Goal: Task Accomplishment & Management: Use online tool/utility

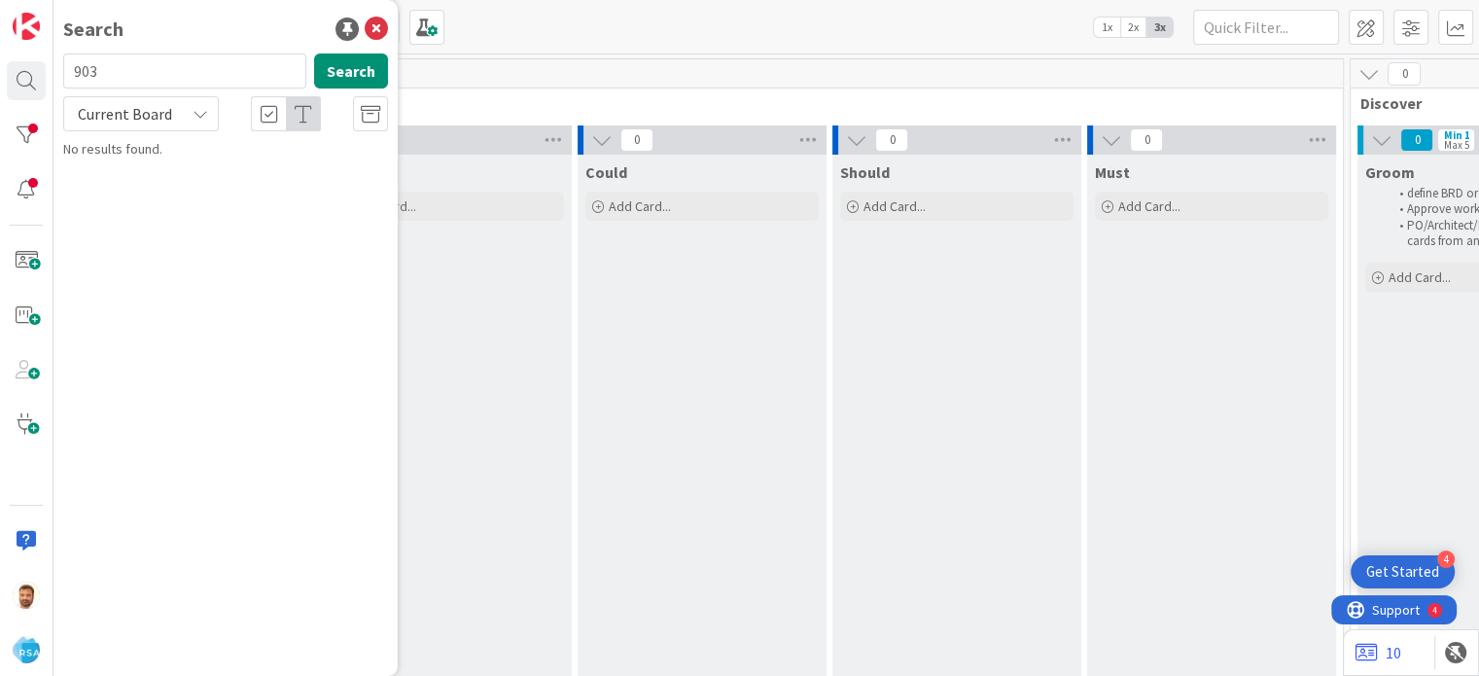
scroll to position [23, 0]
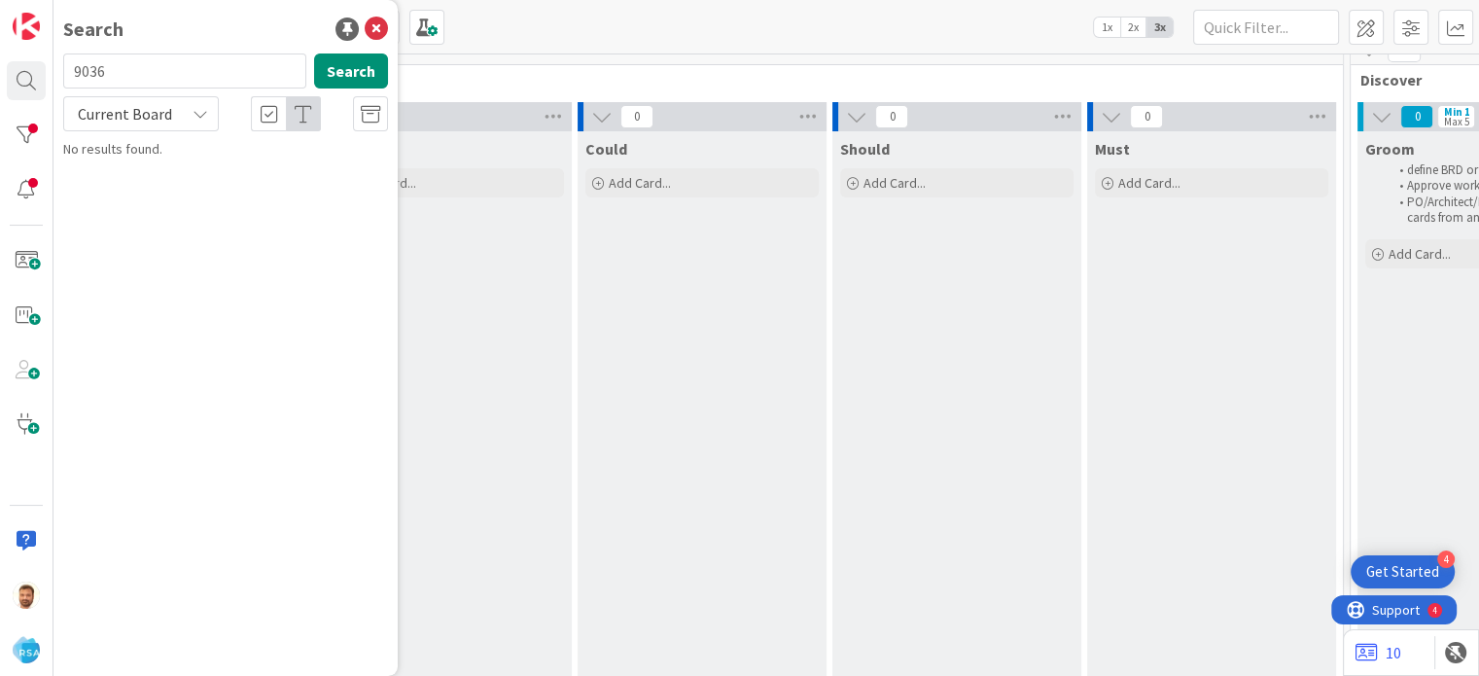
type input "9036"
click at [188, 182] on link "Software Development › Product Backlog 9036 Support Defect- 302239- Darlow's RSA" at bounding box center [225, 173] width 344 height 68
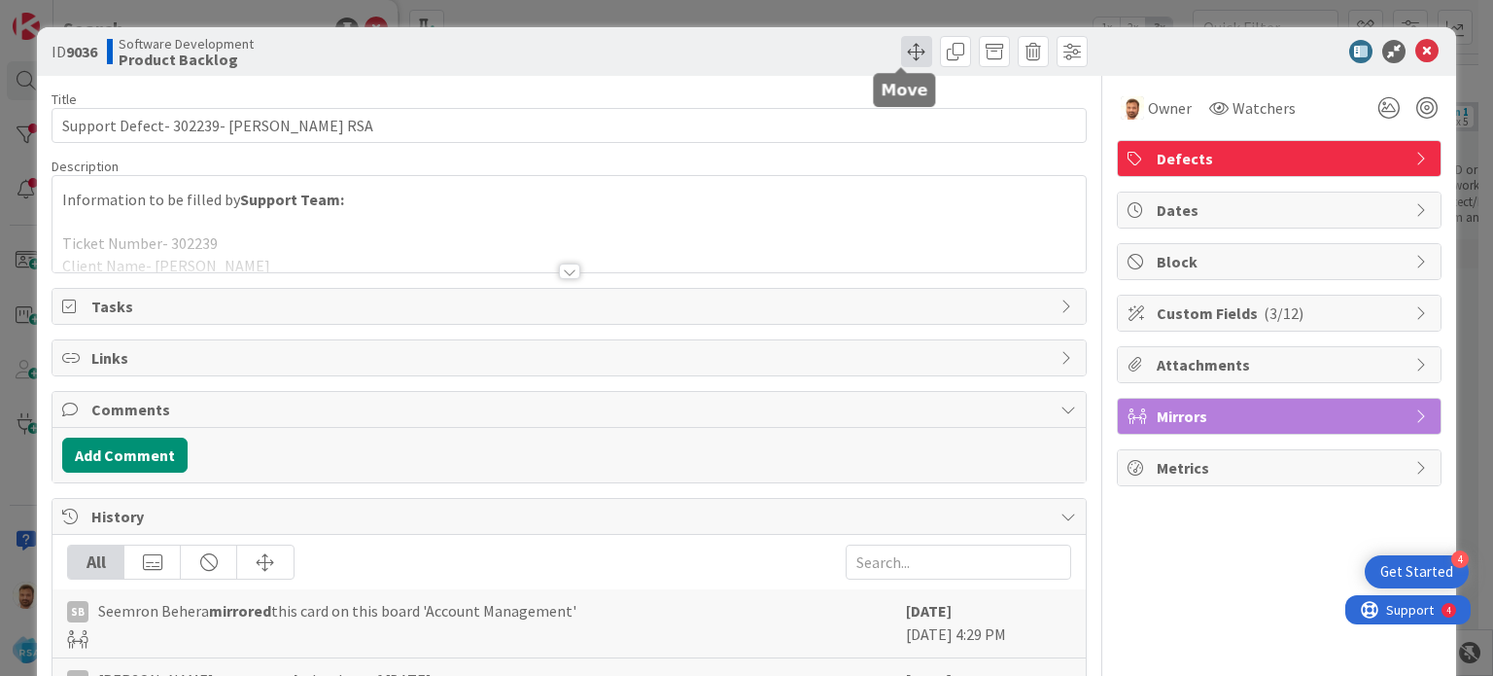
click at [908, 55] on span at bounding box center [916, 51] width 31 height 31
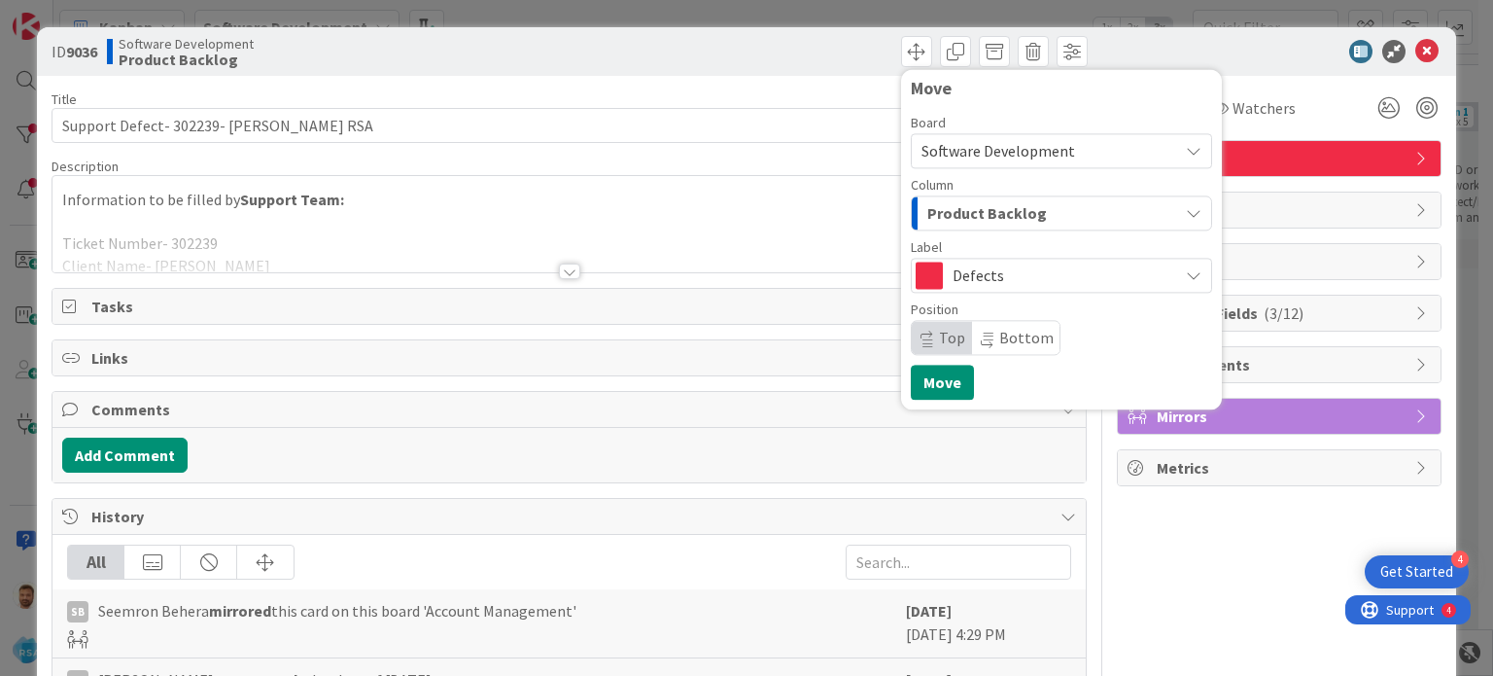
click at [978, 196] on button "Product Backlog" at bounding box center [1061, 212] width 301 height 35
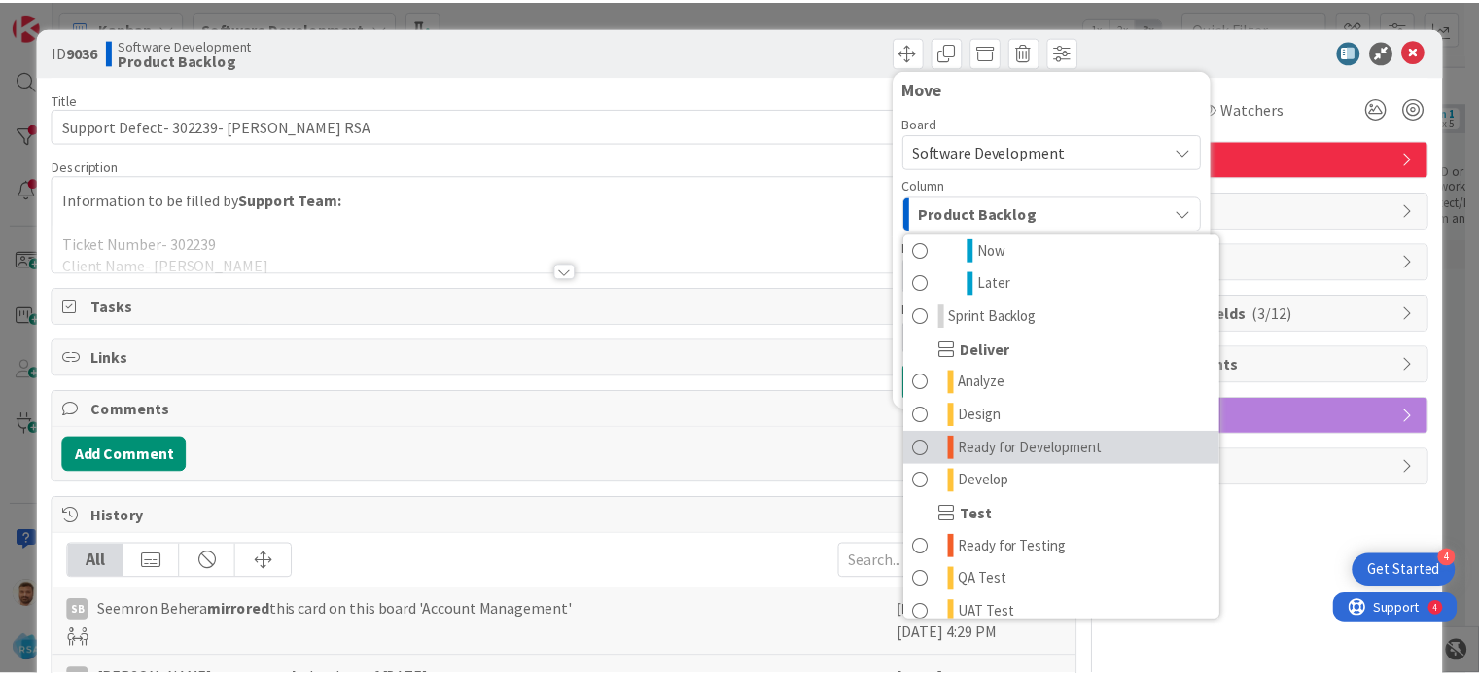
scroll to position [307, 0]
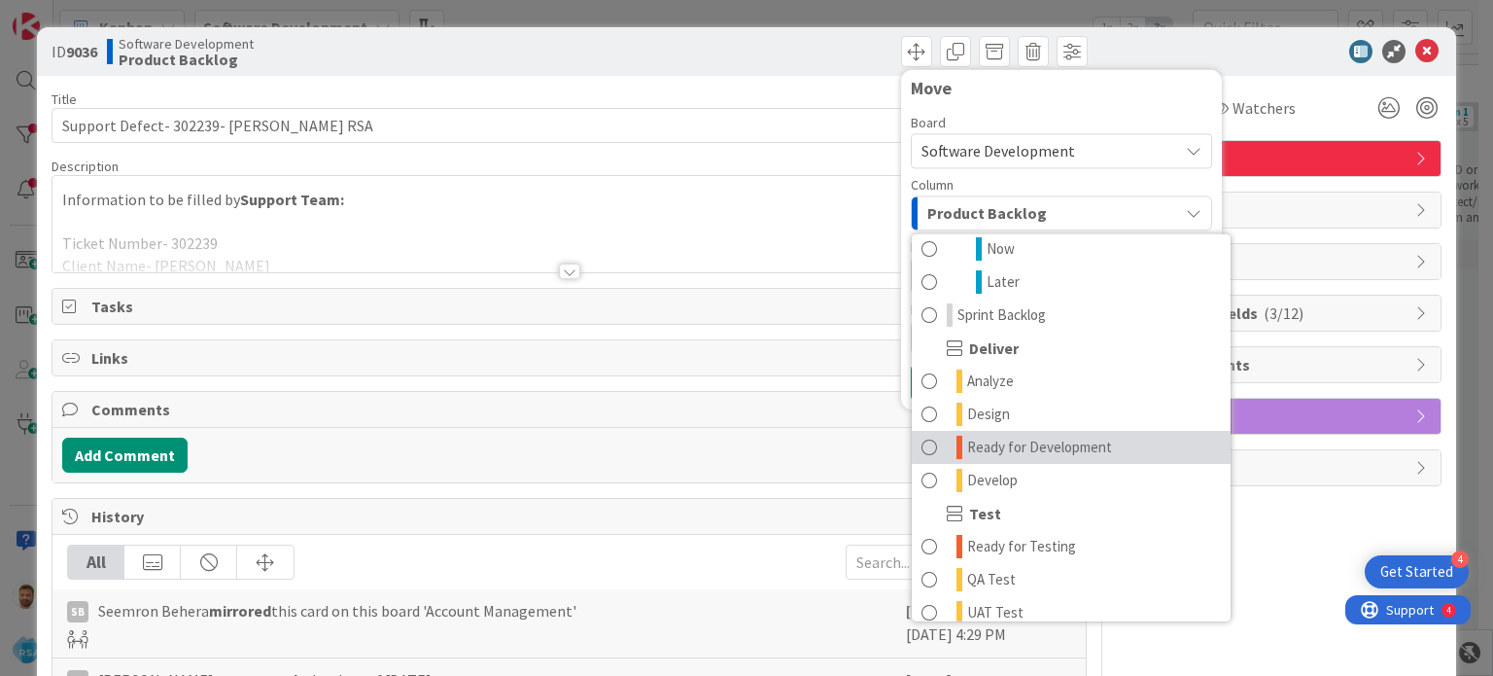
click at [1070, 437] on span "Ready for Development" at bounding box center [1039, 447] width 145 height 23
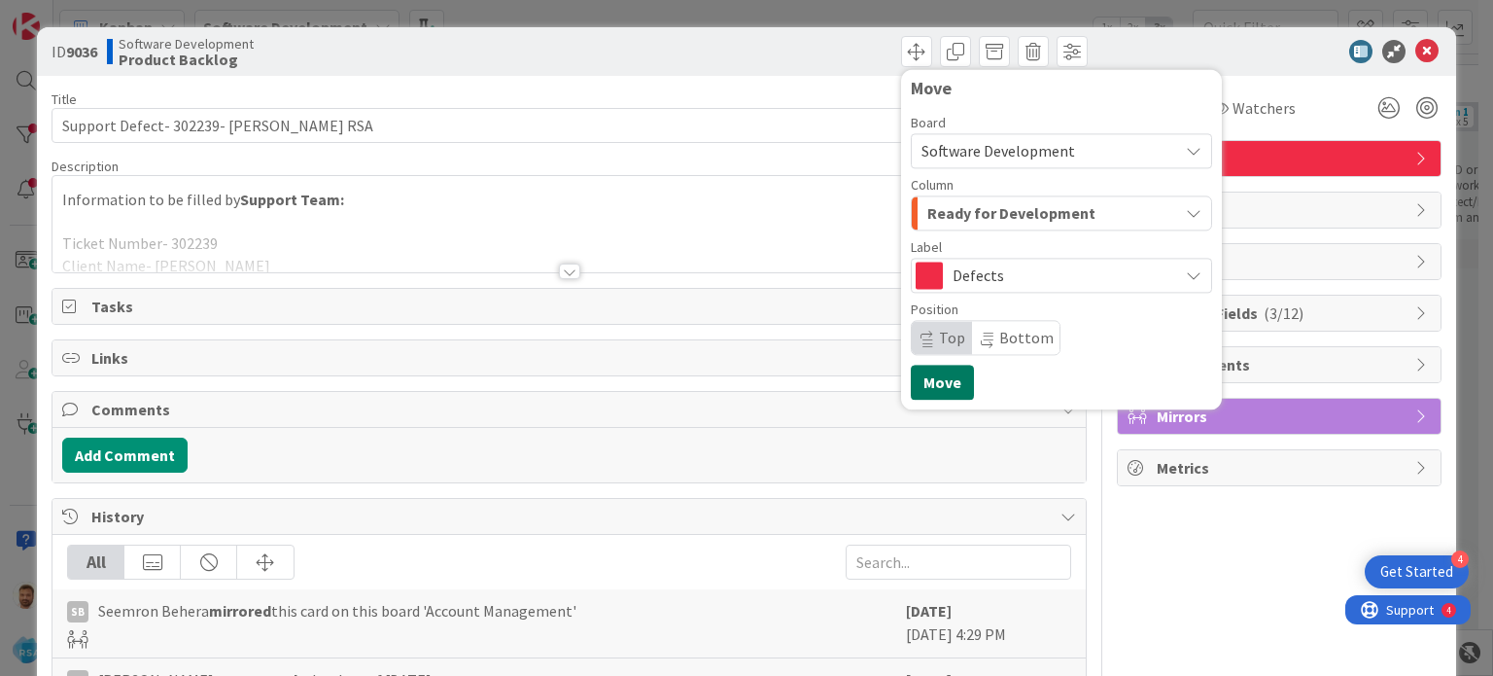
click at [941, 380] on button "Move" at bounding box center [942, 382] width 63 height 35
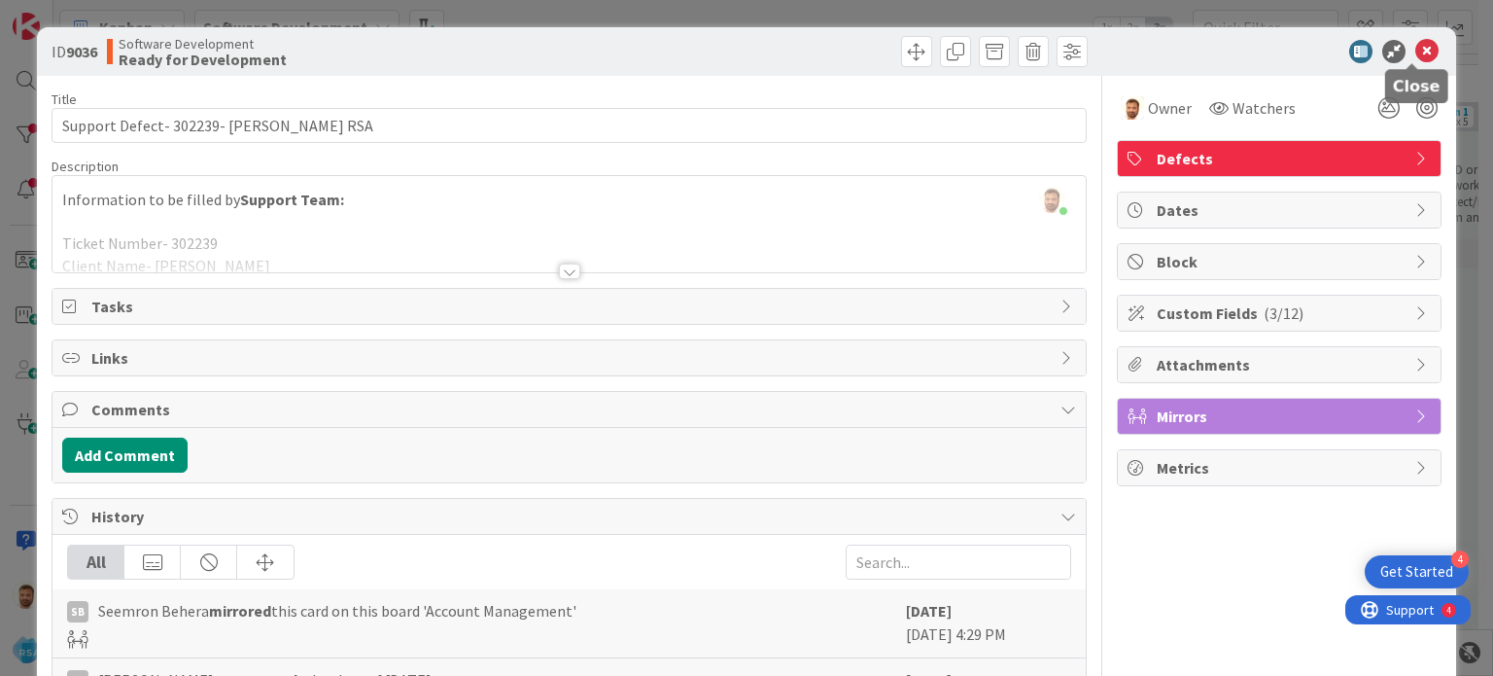
click at [1415, 40] on icon at bounding box center [1426, 51] width 23 height 23
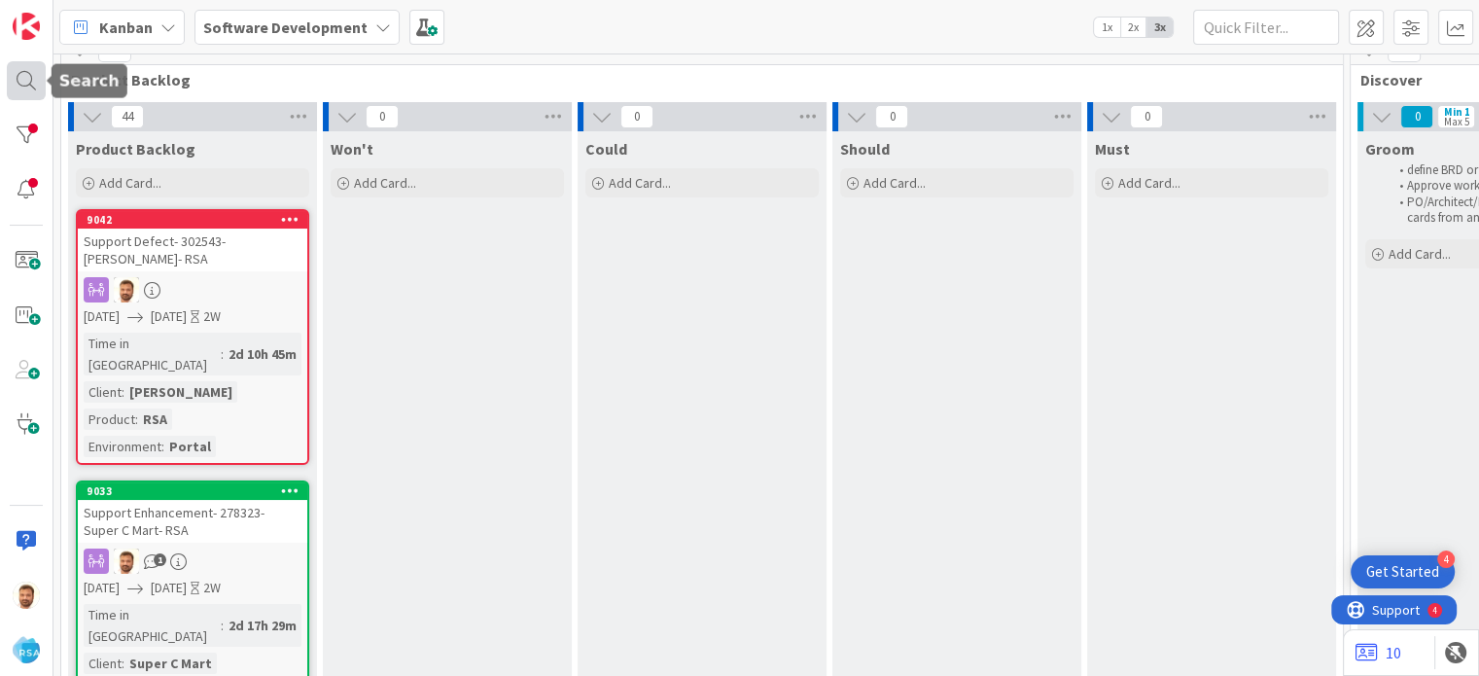
click at [23, 85] on div at bounding box center [26, 80] width 39 height 39
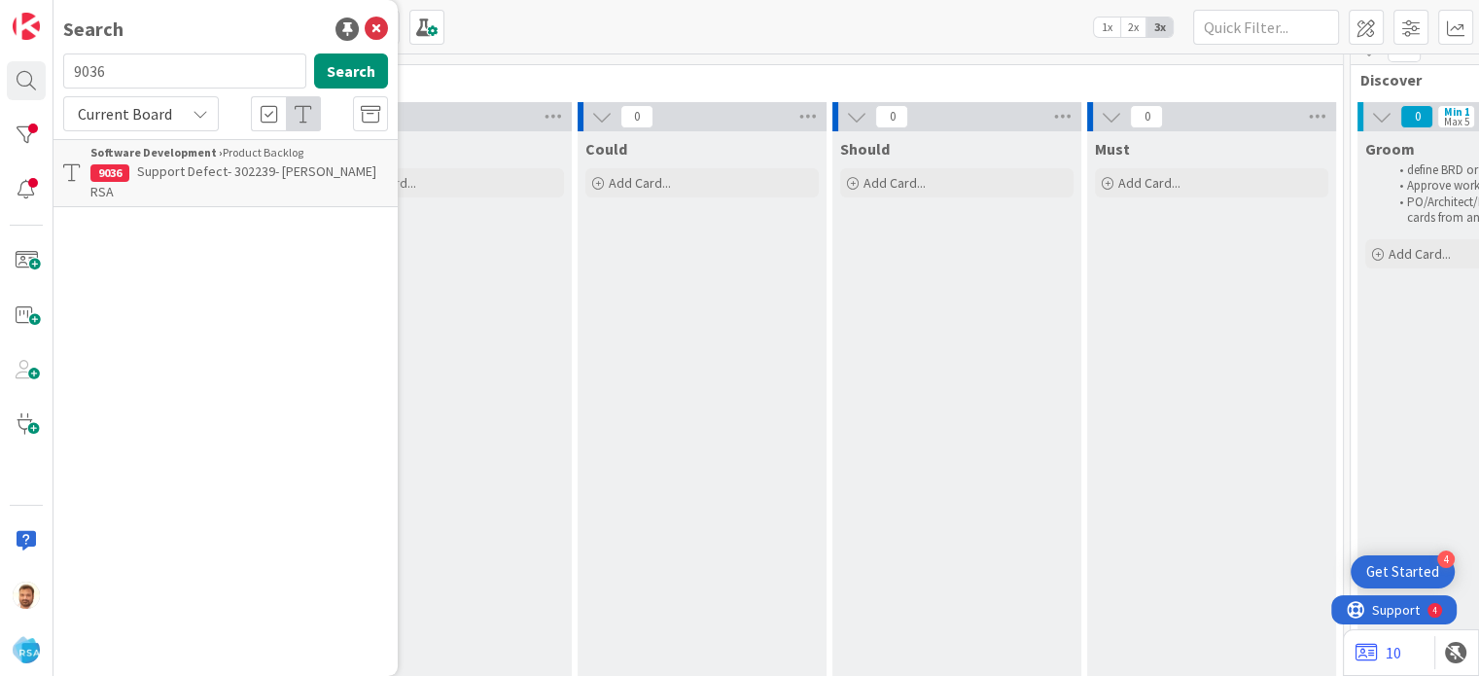
click at [140, 77] on input "9036" at bounding box center [184, 70] width 243 height 35
type input "9041"
click at [192, 174] on span "Support Enhancement- Ticket Number- Client Name- Product Name" at bounding box center [225, 181] width 271 height 38
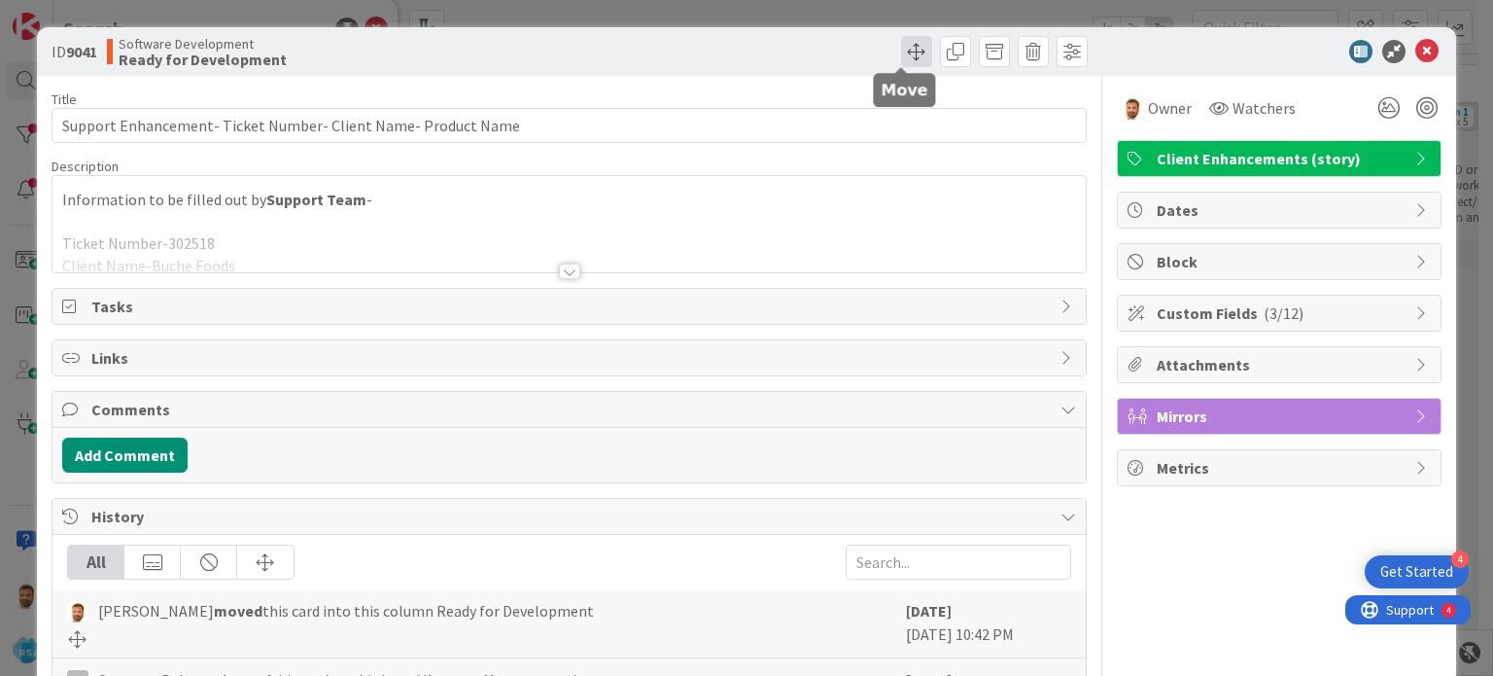
click at [902, 52] on span at bounding box center [916, 51] width 31 height 31
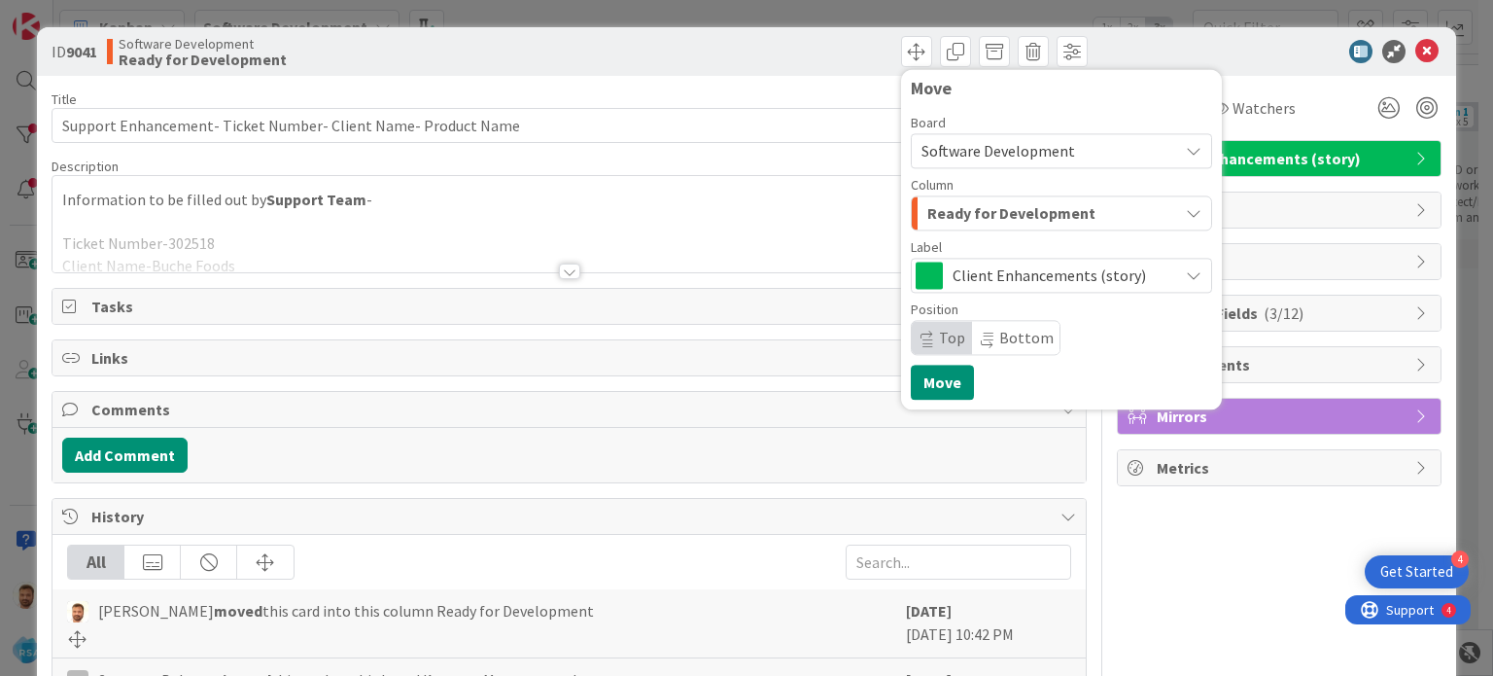
click at [948, 202] on span "Ready for Development" at bounding box center [1011, 212] width 168 height 25
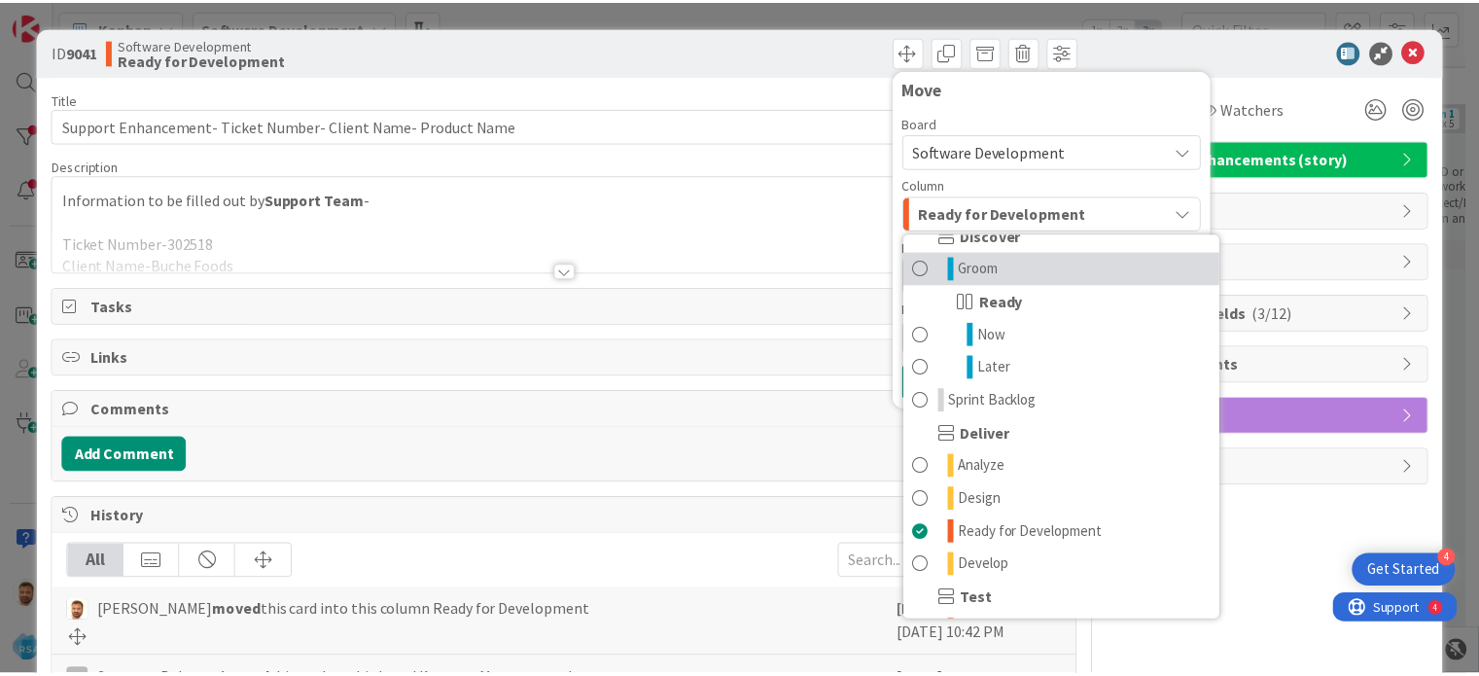
scroll to position [272, 0]
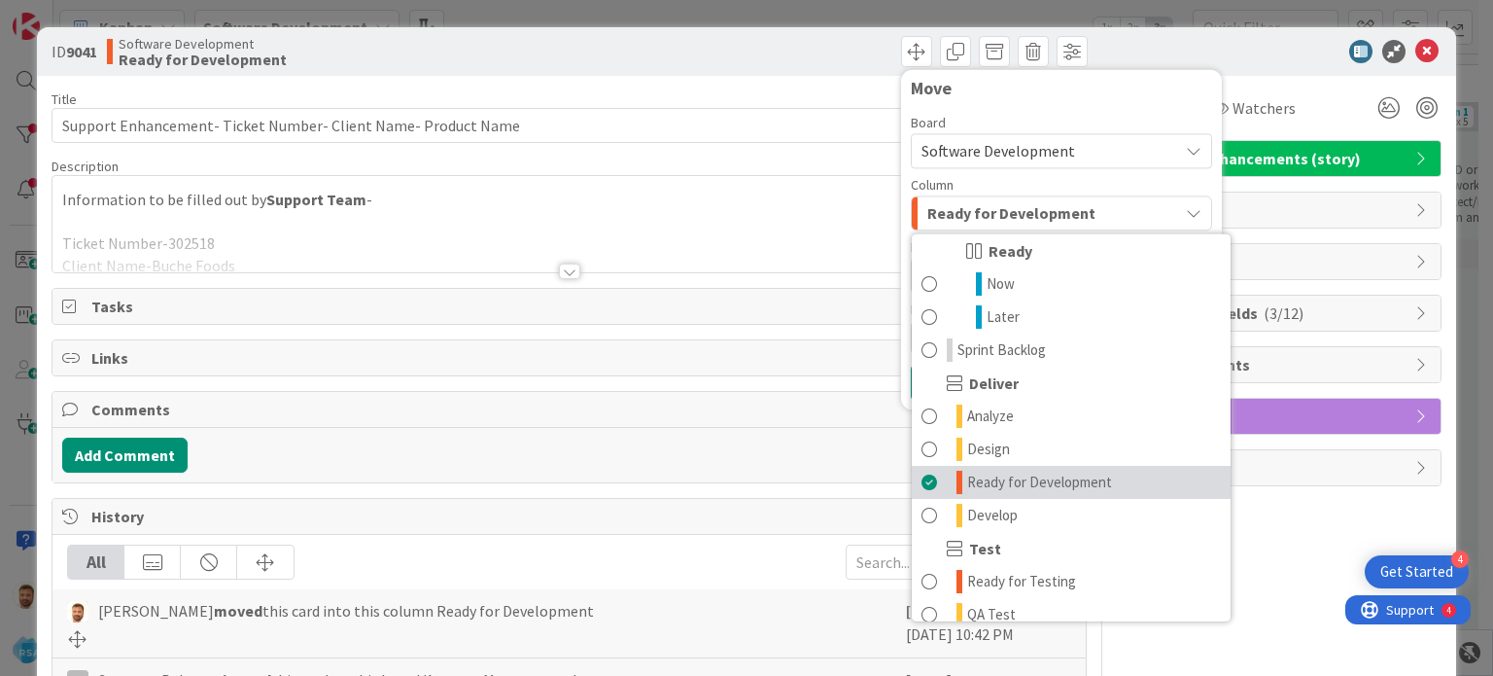
click at [1077, 481] on span "Ready for Development" at bounding box center [1039, 482] width 145 height 23
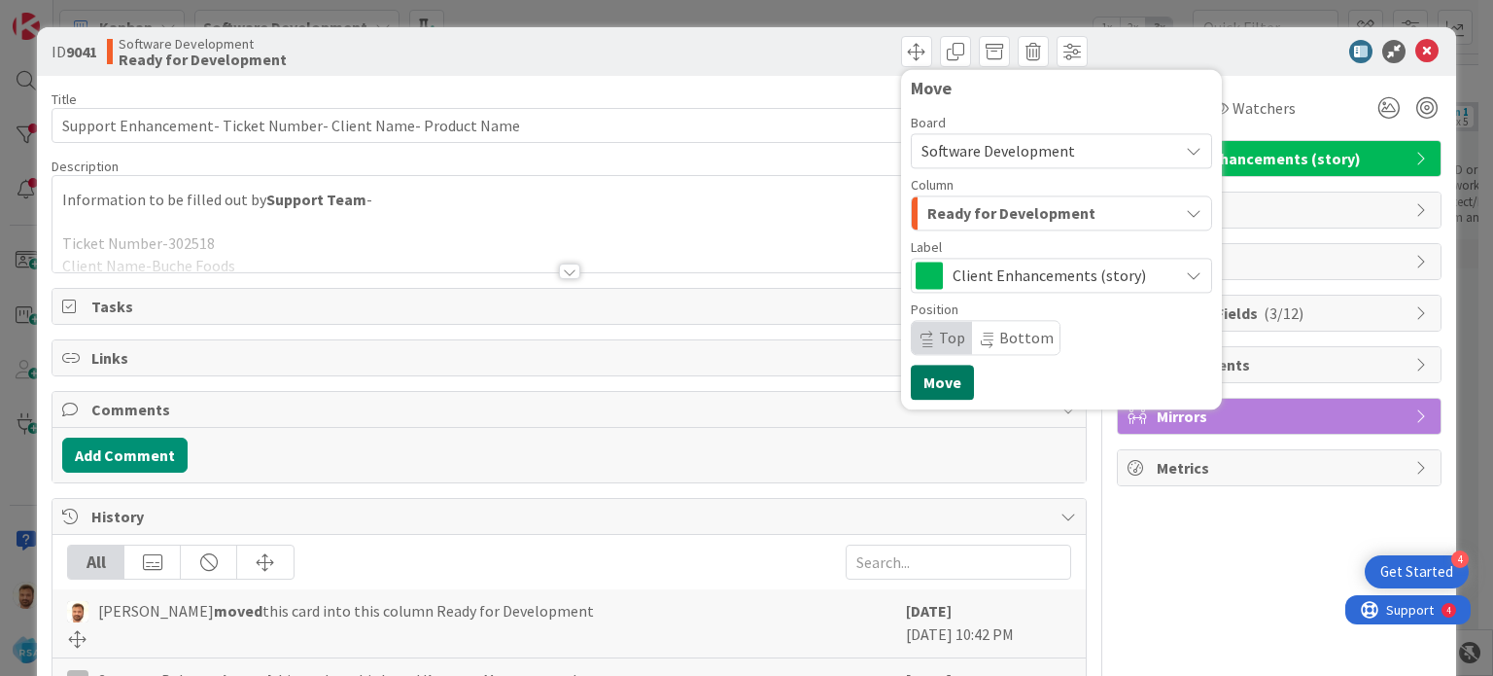
click at [918, 394] on button "Move" at bounding box center [942, 382] width 63 height 35
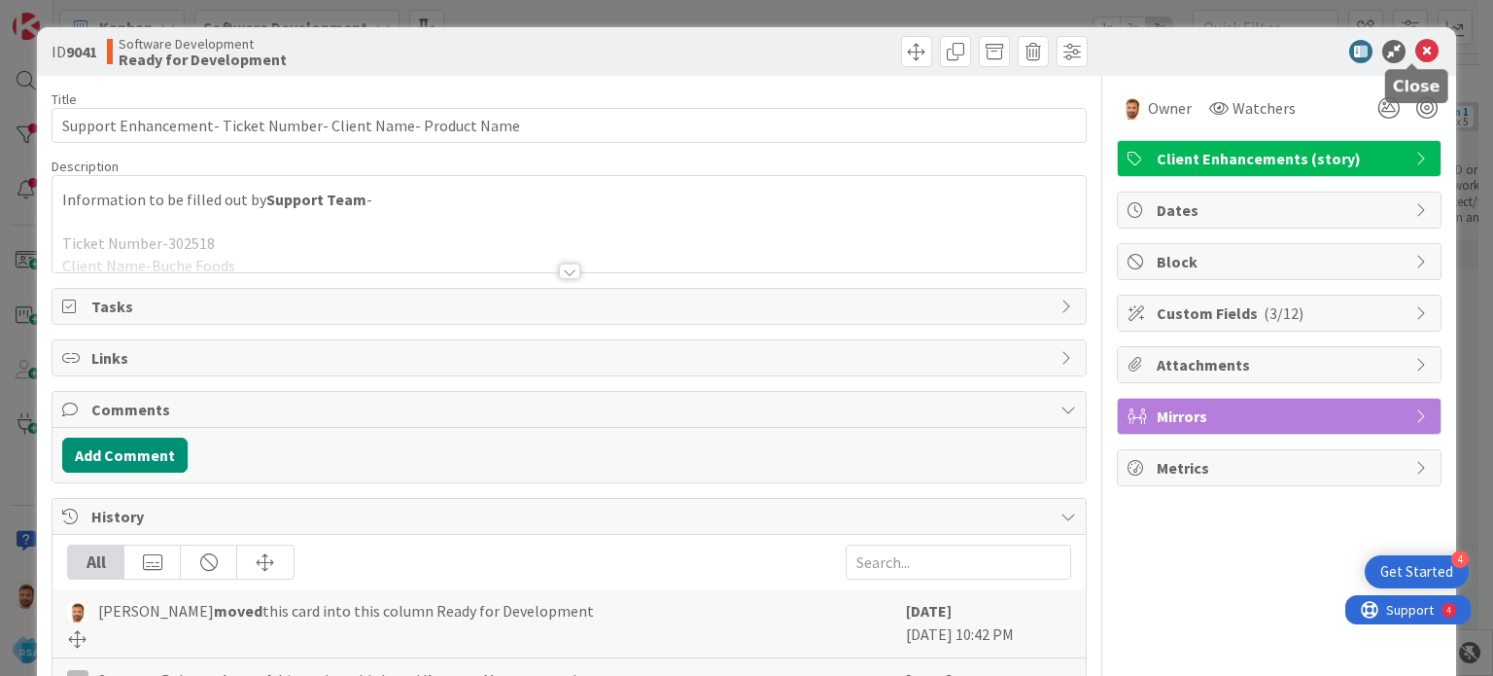
click at [1415, 45] on icon at bounding box center [1426, 51] width 23 height 23
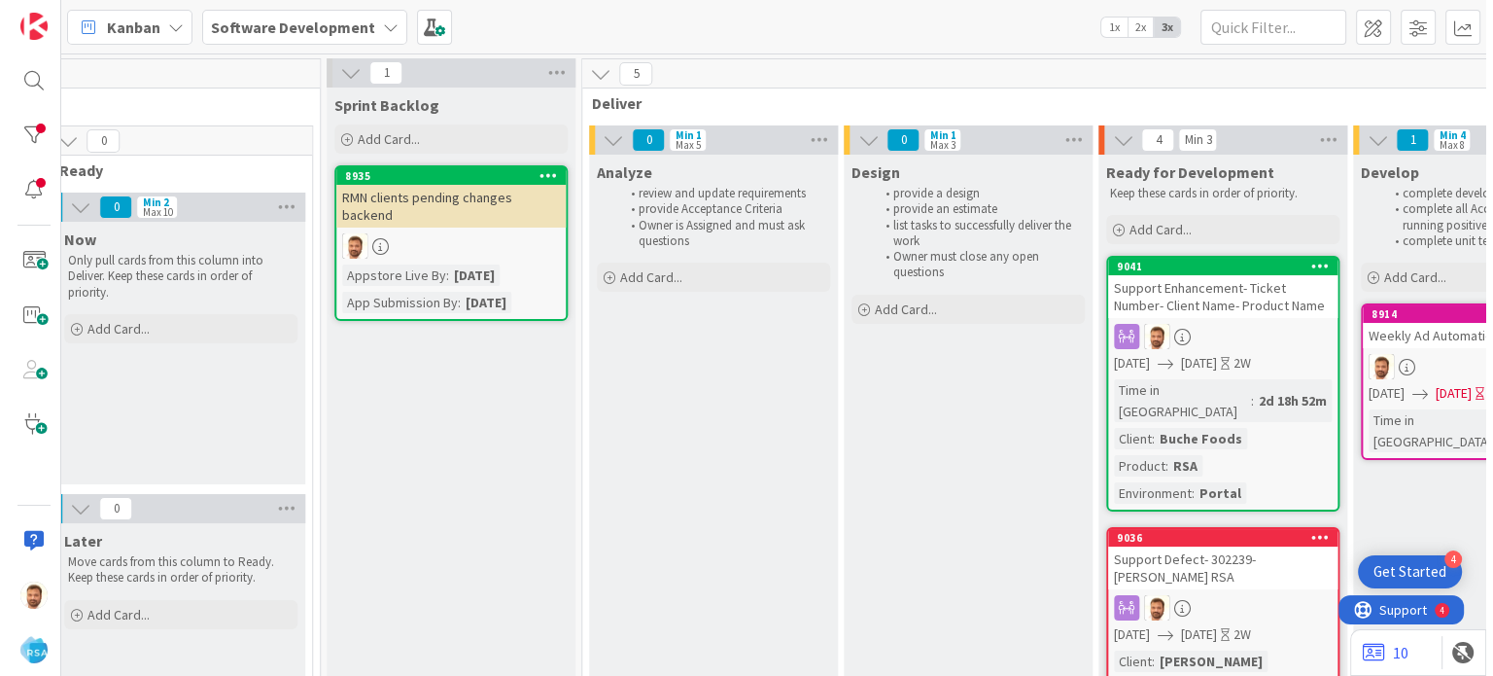
scroll to position [0, 1648]
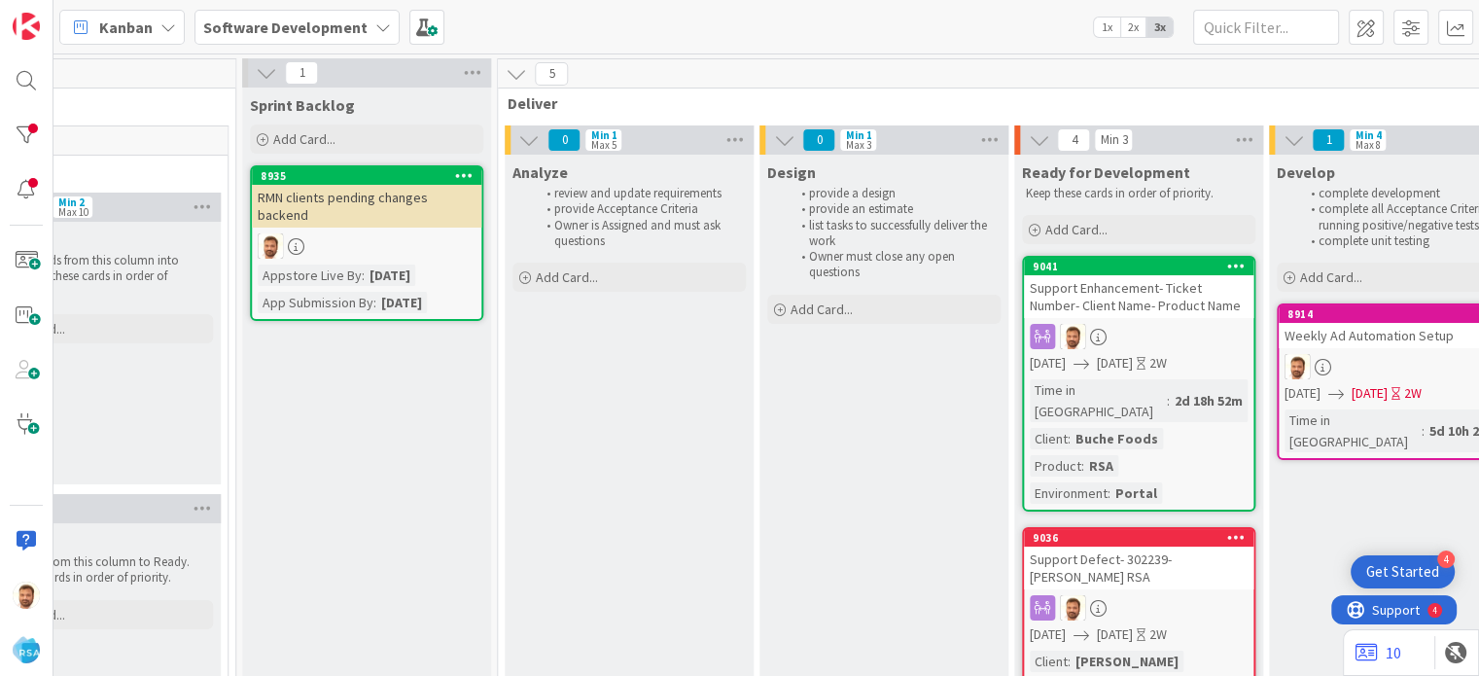
click at [1094, 279] on div "Support Enhancement- Ticket Number- Client Name- Product Name" at bounding box center [1138, 296] width 229 height 43
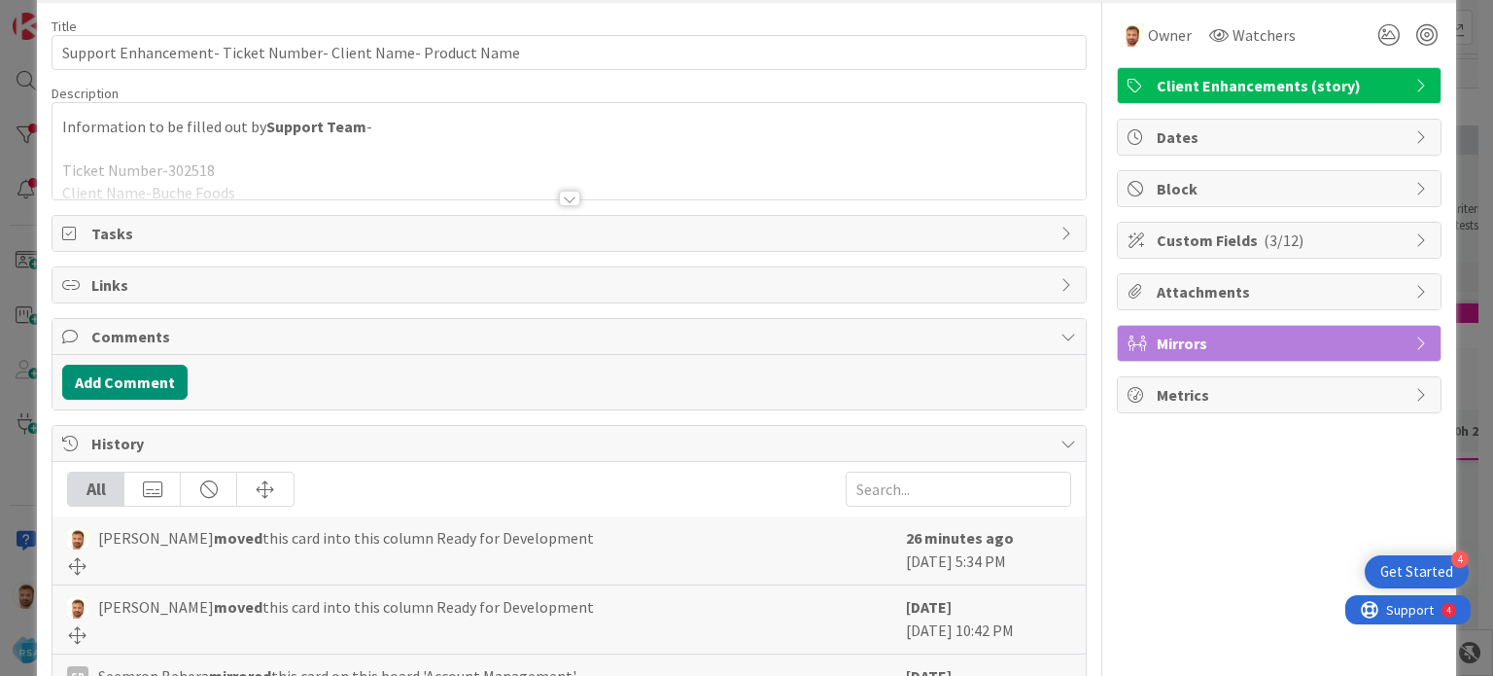
scroll to position [74, 0]
click at [143, 370] on button "Add Comment" at bounding box center [124, 381] width 125 height 35
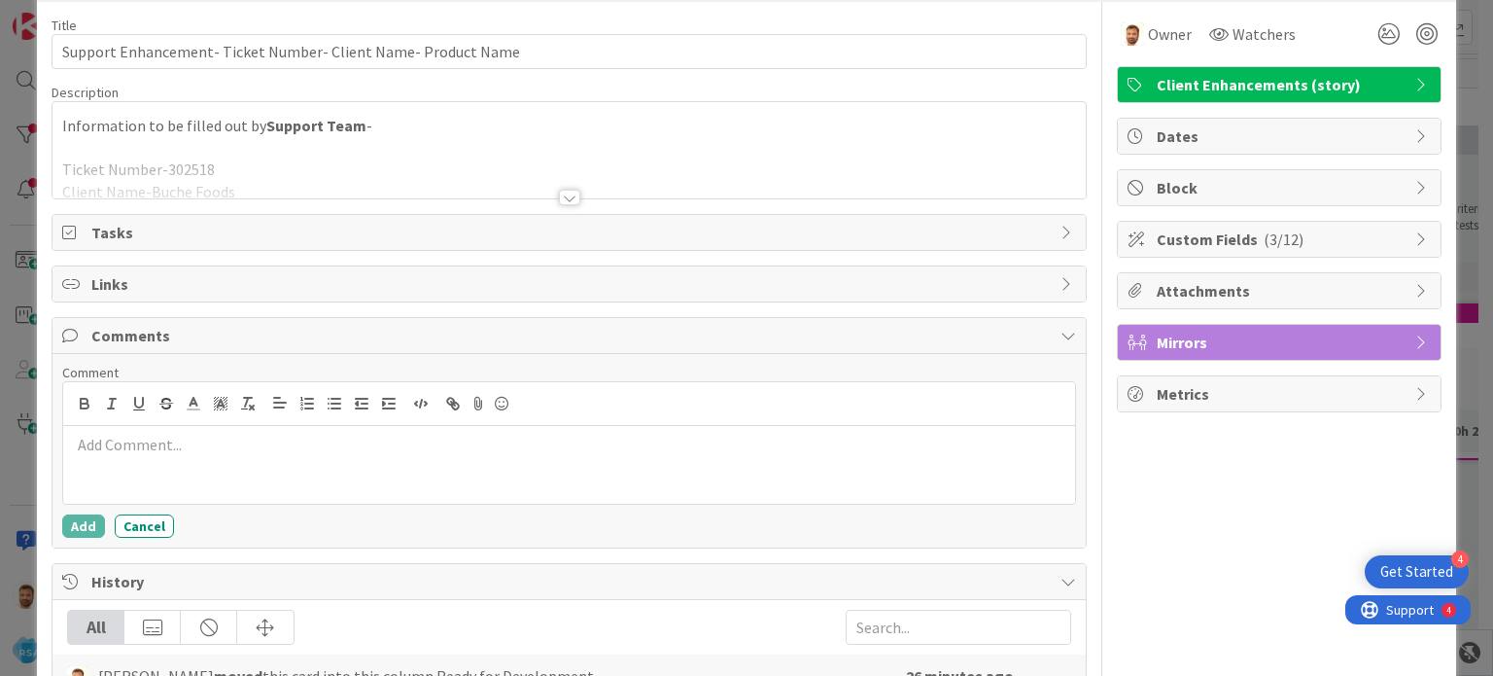
scroll to position [0, 0]
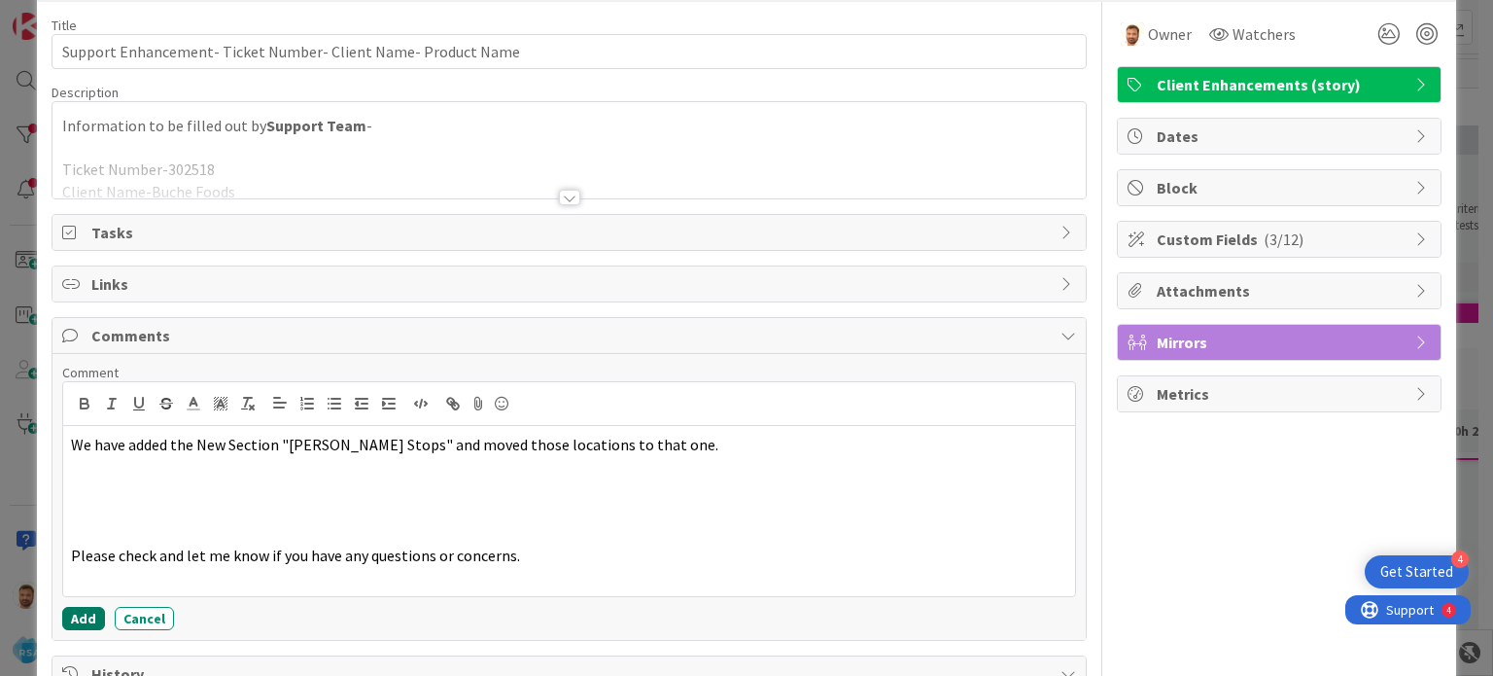
click at [80, 612] on button "Add" at bounding box center [83, 618] width 43 height 23
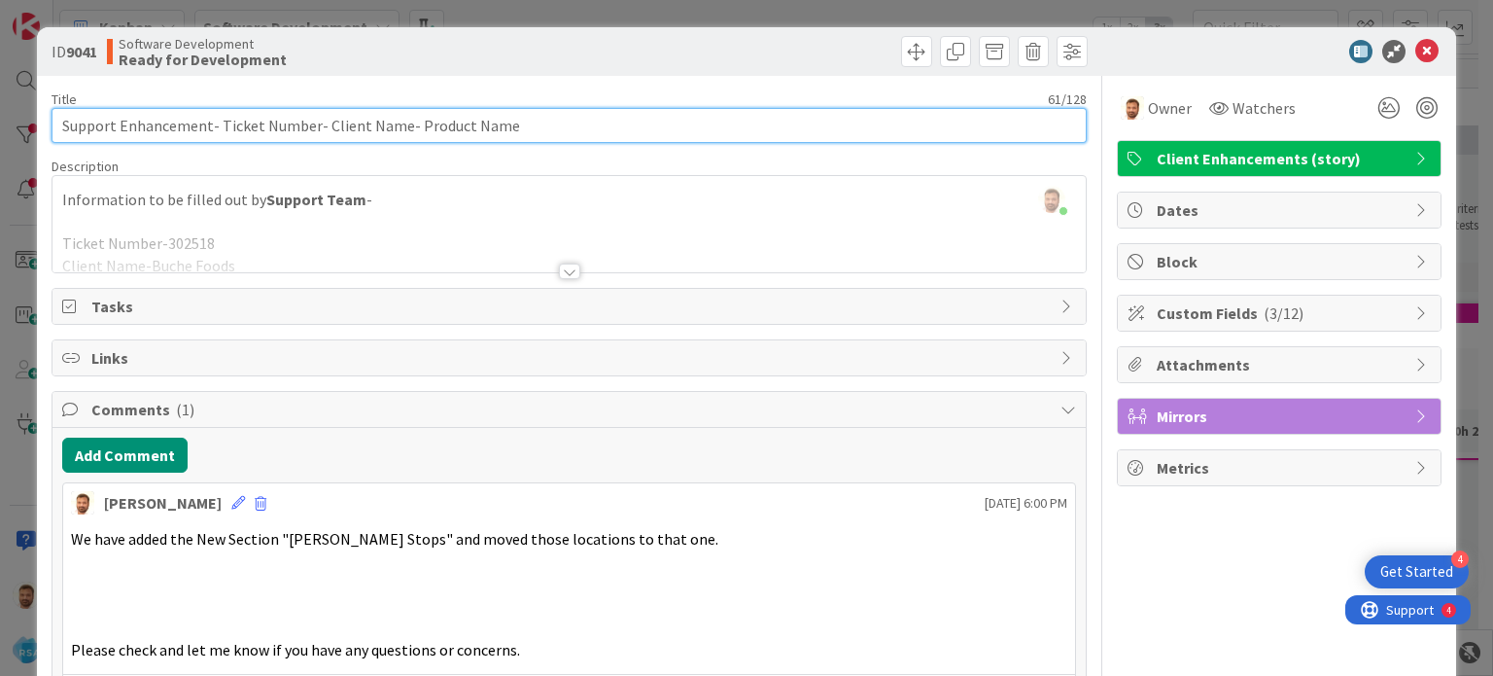
drag, startPoint x: 408, startPoint y: 124, endPoint x: 505, endPoint y: 134, distance: 96.7
click at [505, 134] on input "Support Enhancement- Ticket Number- Client Name- Product Name" at bounding box center [569, 125] width 1034 height 35
type input "Support Enhancement- Ticket Number- Client Name- Buche Foods"
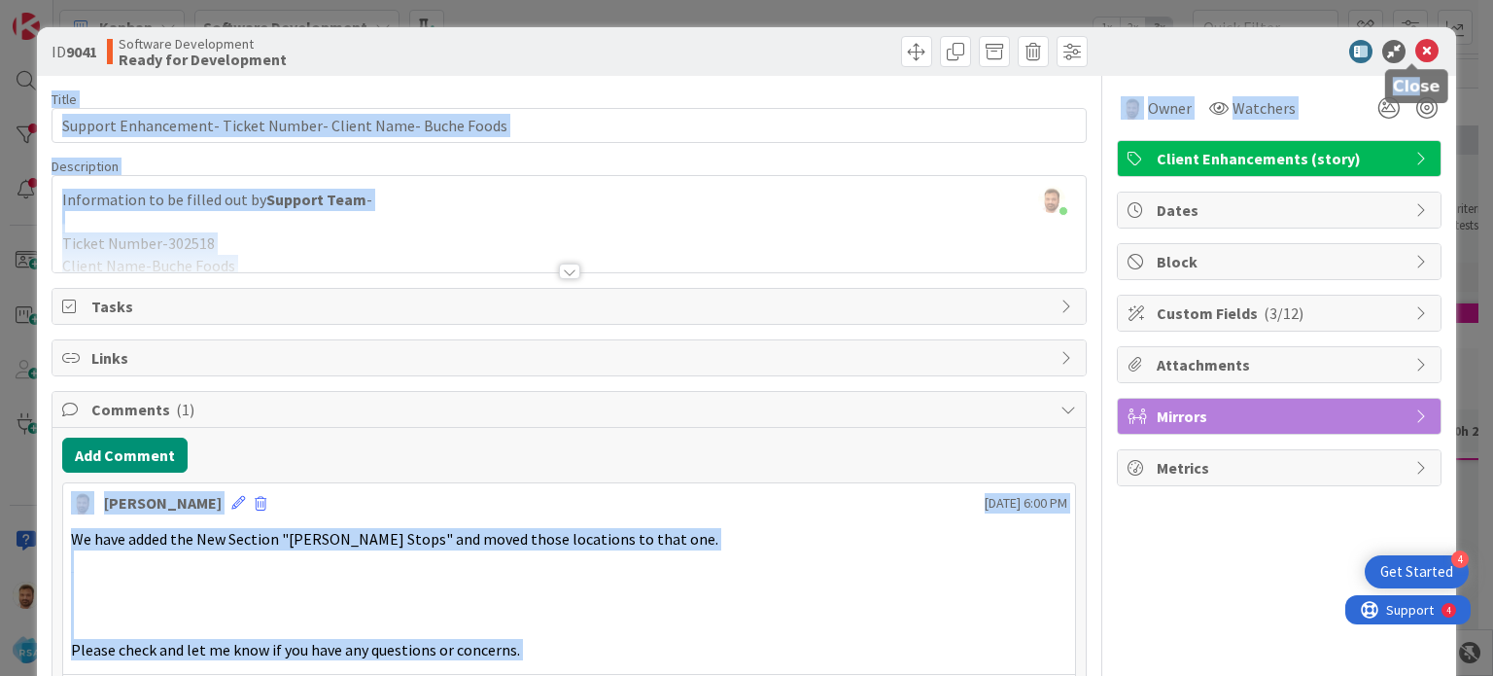
drag, startPoint x: 1414, startPoint y: 56, endPoint x: 1415, endPoint y: 78, distance: 21.4
click at [1415, 78] on div "ID 9041 Software Development Ready for Development Title 60 / 128 Support Enhan…" at bounding box center [746, 625] width 1418 height 1196
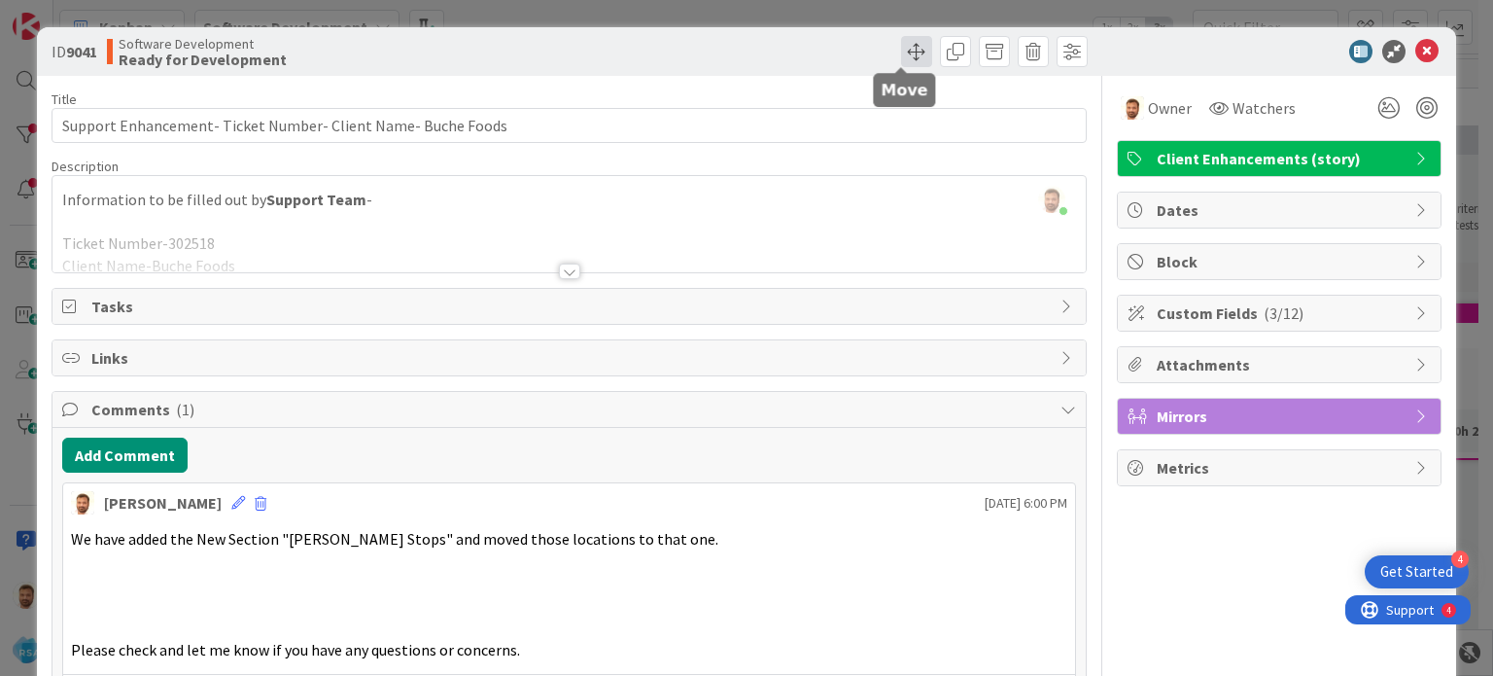
click at [910, 59] on span at bounding box center [916, 51] width 31 height 31
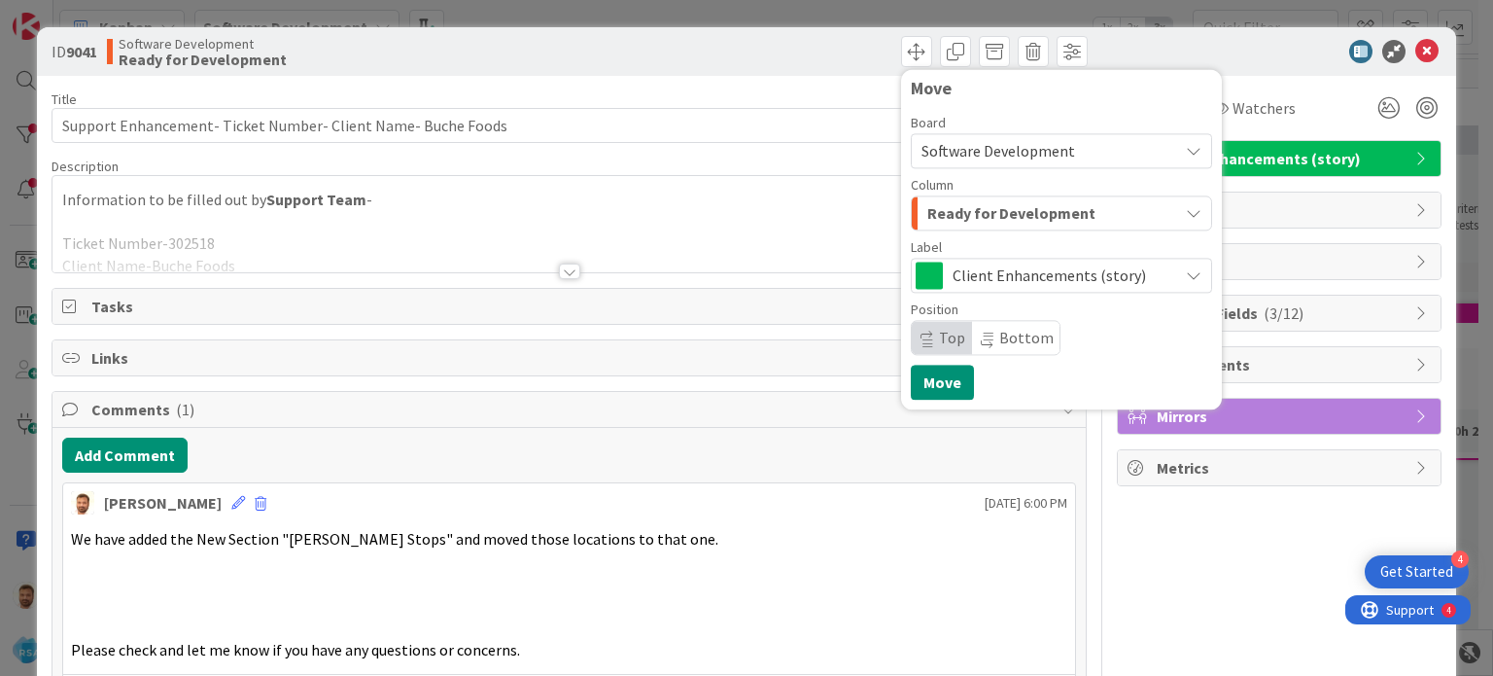
click at [1027, 219] on span "Ready for Development" at bounding box center [1011, 212] width 168 height 25
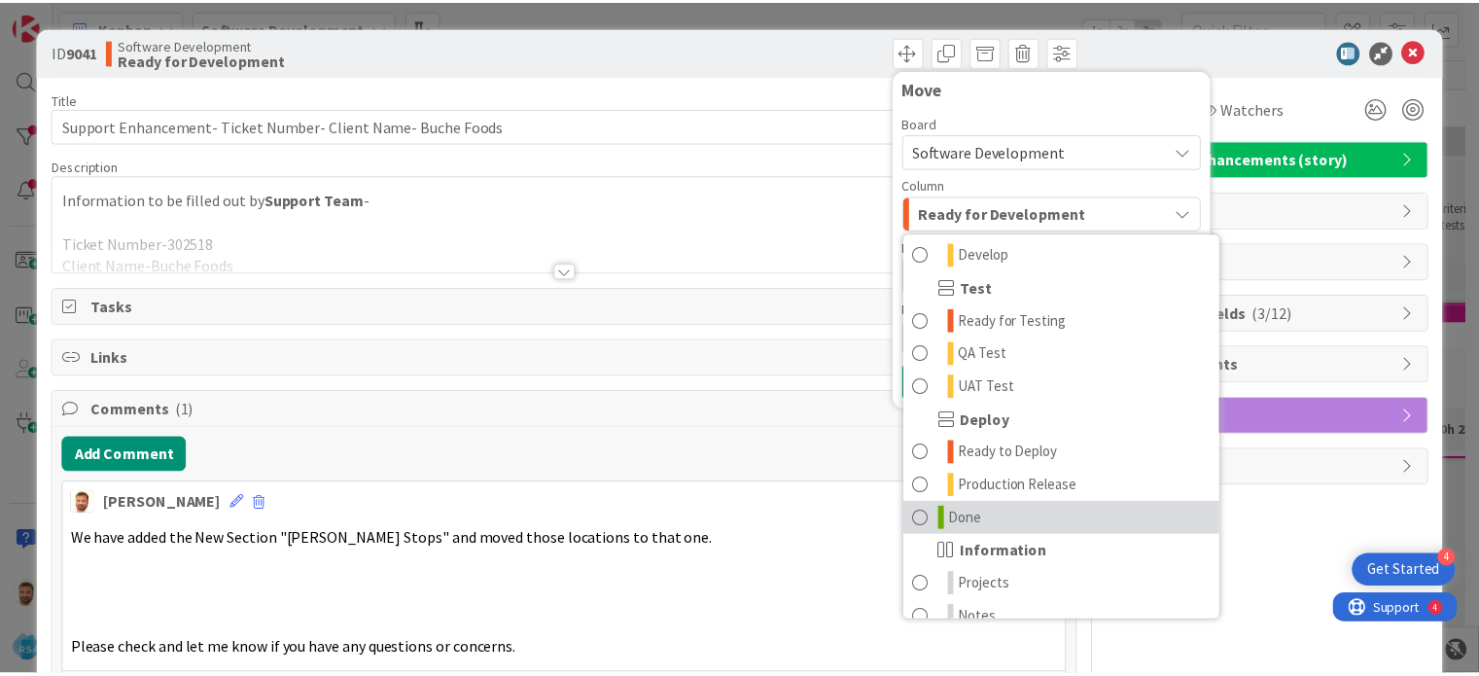
scroll to position [537, 0]
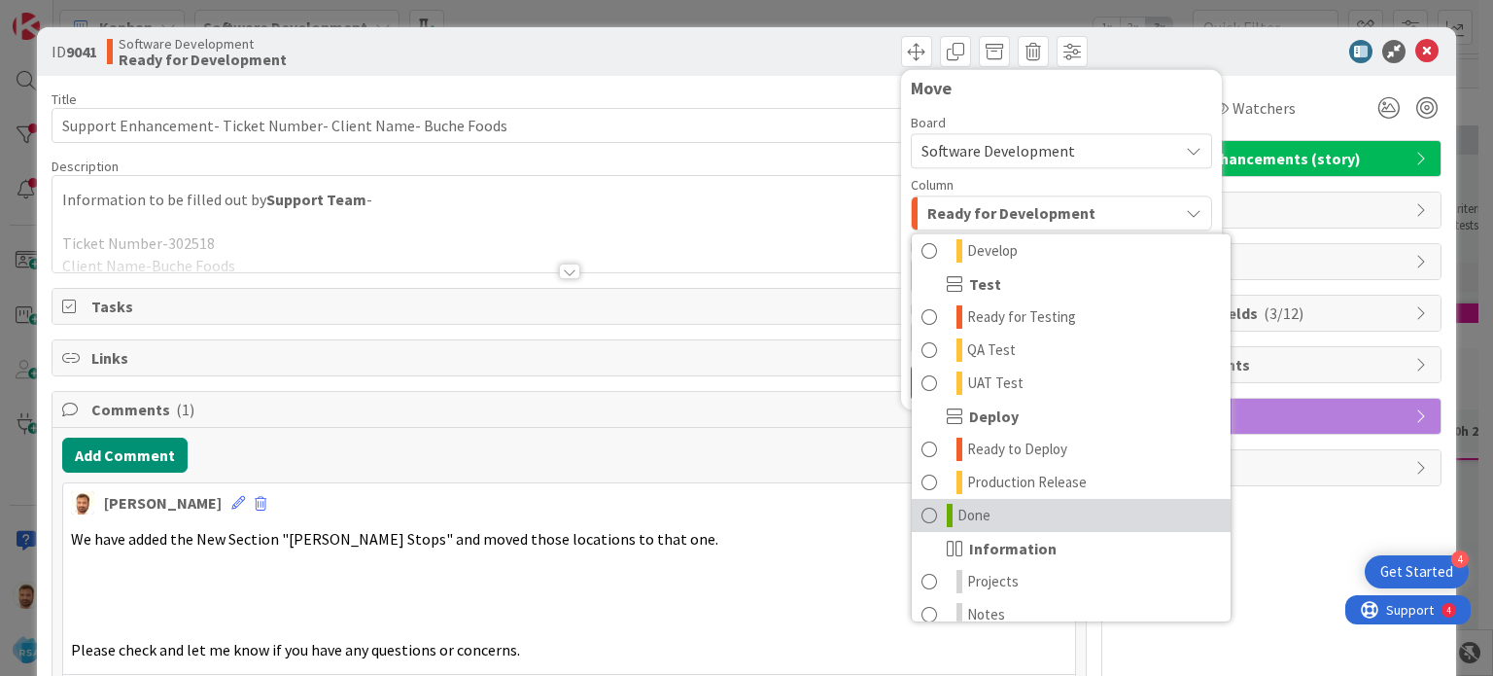
click at [958, 516] on span "Done" at bounding box center [974, 515] width 33 height 23
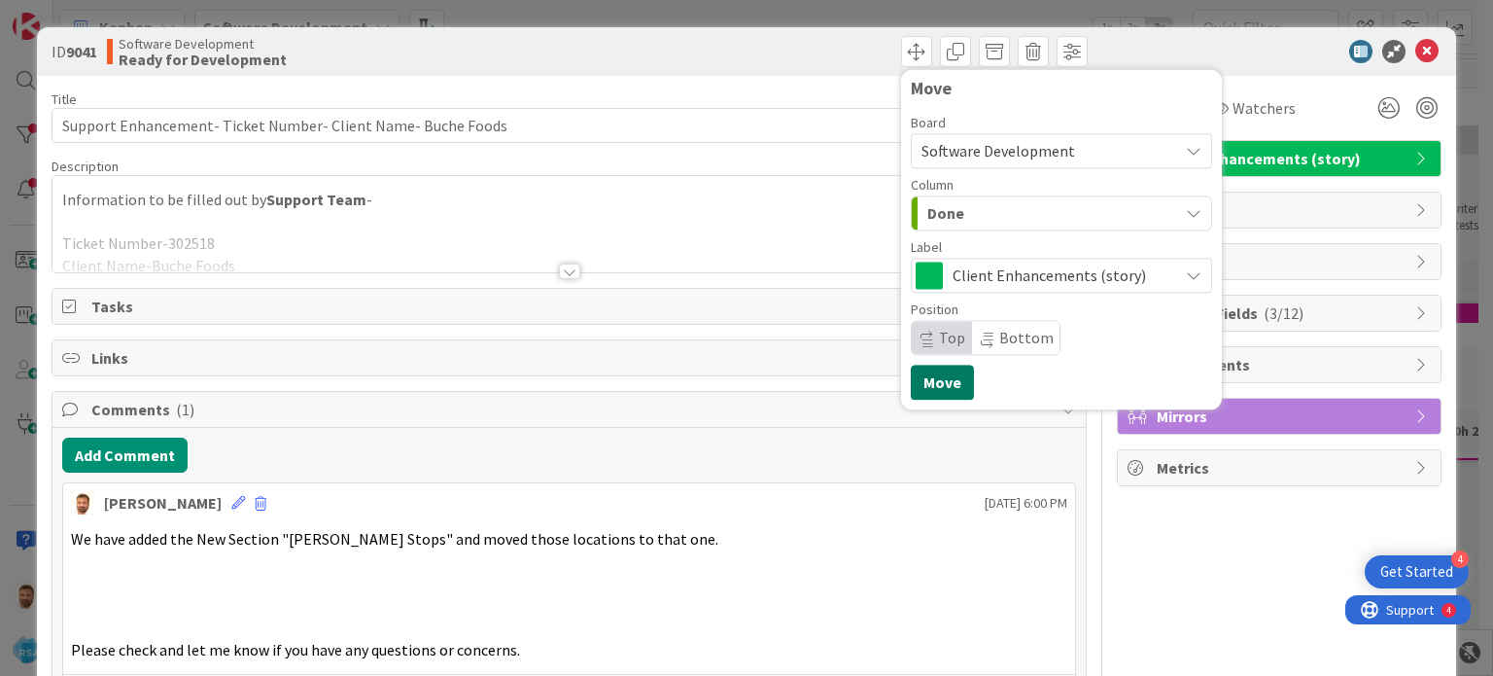
click at [925, 377] on button "Move" at bounding box center [942, 382] width 63 height 35
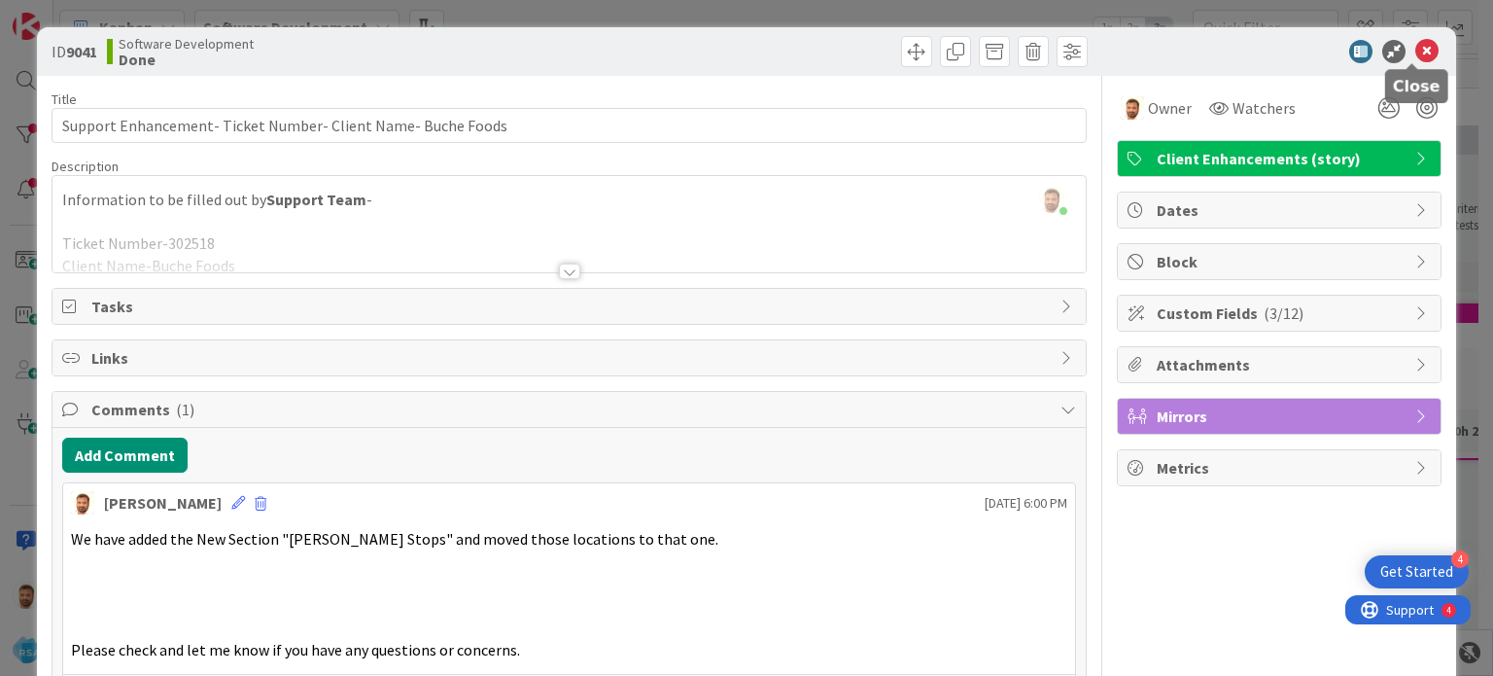
click at [1415, 51] on icon at bounding box center [1426, 51] width 23 height 23
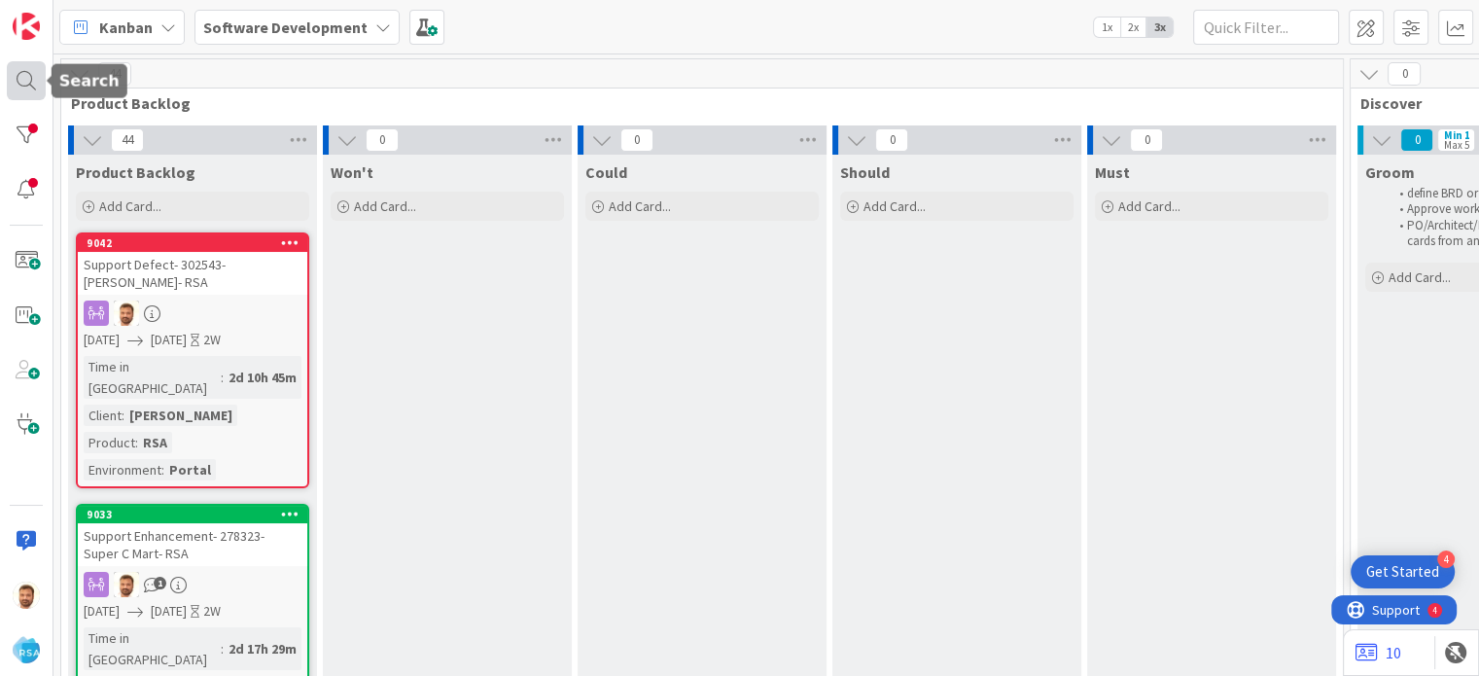
click at [22, 85] on div at bounding box center [26, 80] width 39 height 39
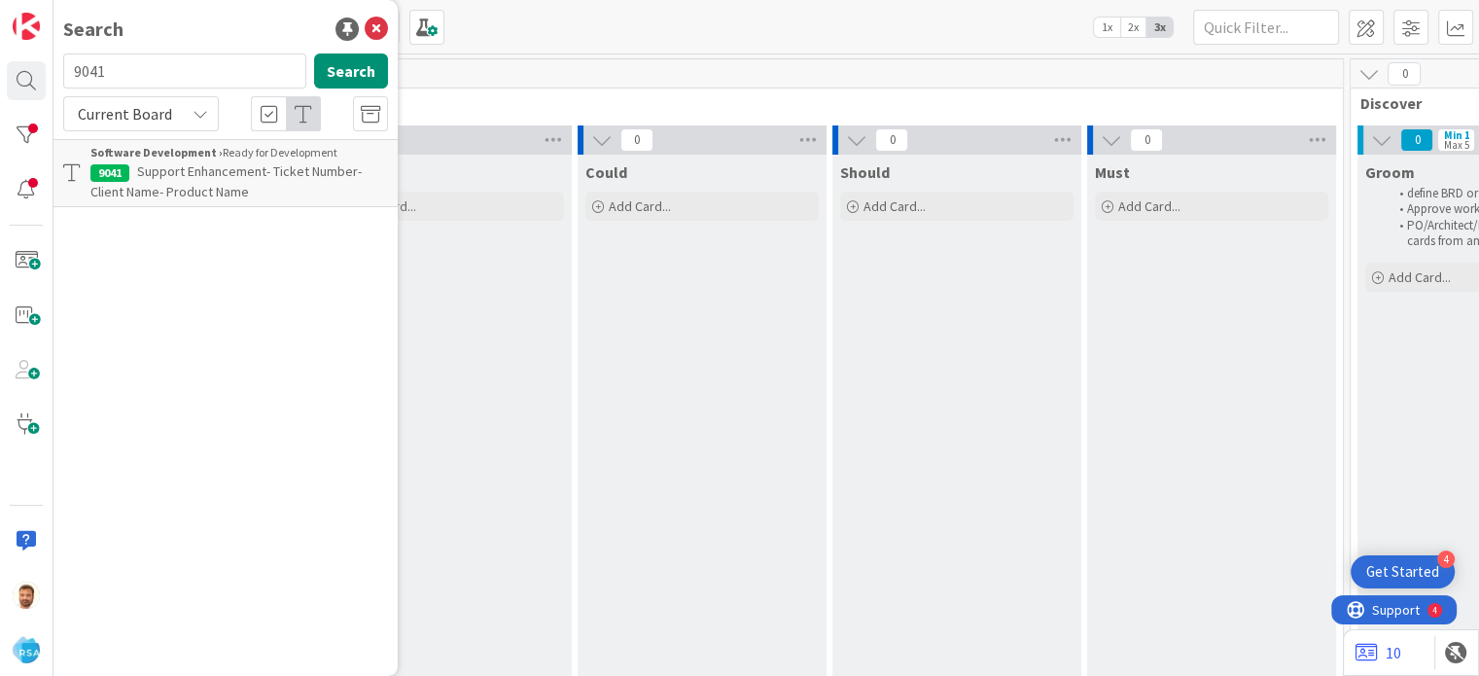
click at [137, 80] on input "9041" at bounding box center [184, 70] width 243 height 35
type input "9042"
click at [188, 167] on span "Support Defect- 302543- [PERSON_NAME]- RSA" at bounding box center [235, 181] width 290 height 38
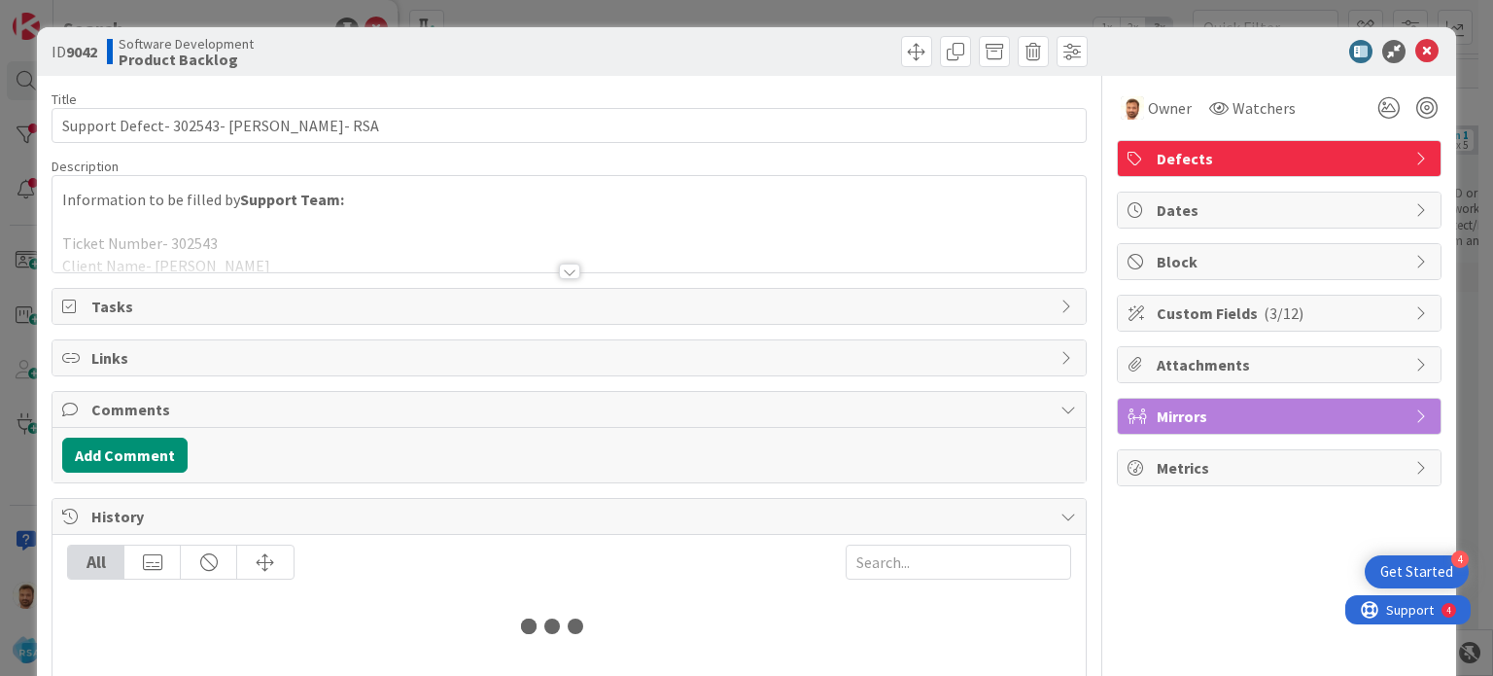
click at [875, 58] on div at bounding box center [831, 51] width 513 height 31
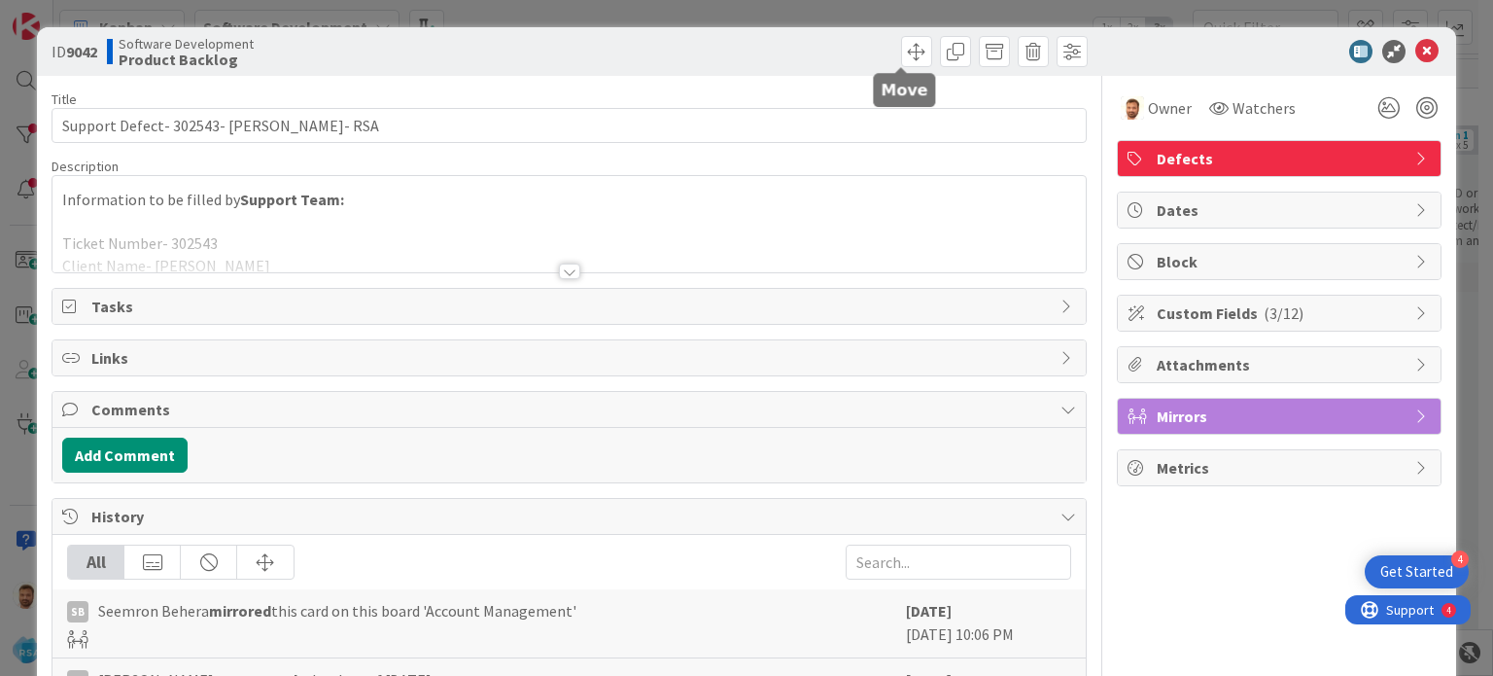
click at [921, 61] on div at bounding box center [831, 51] width 513 height 31
click at [901, 57] on span at bounding box center [916, 51] width 31 height 31
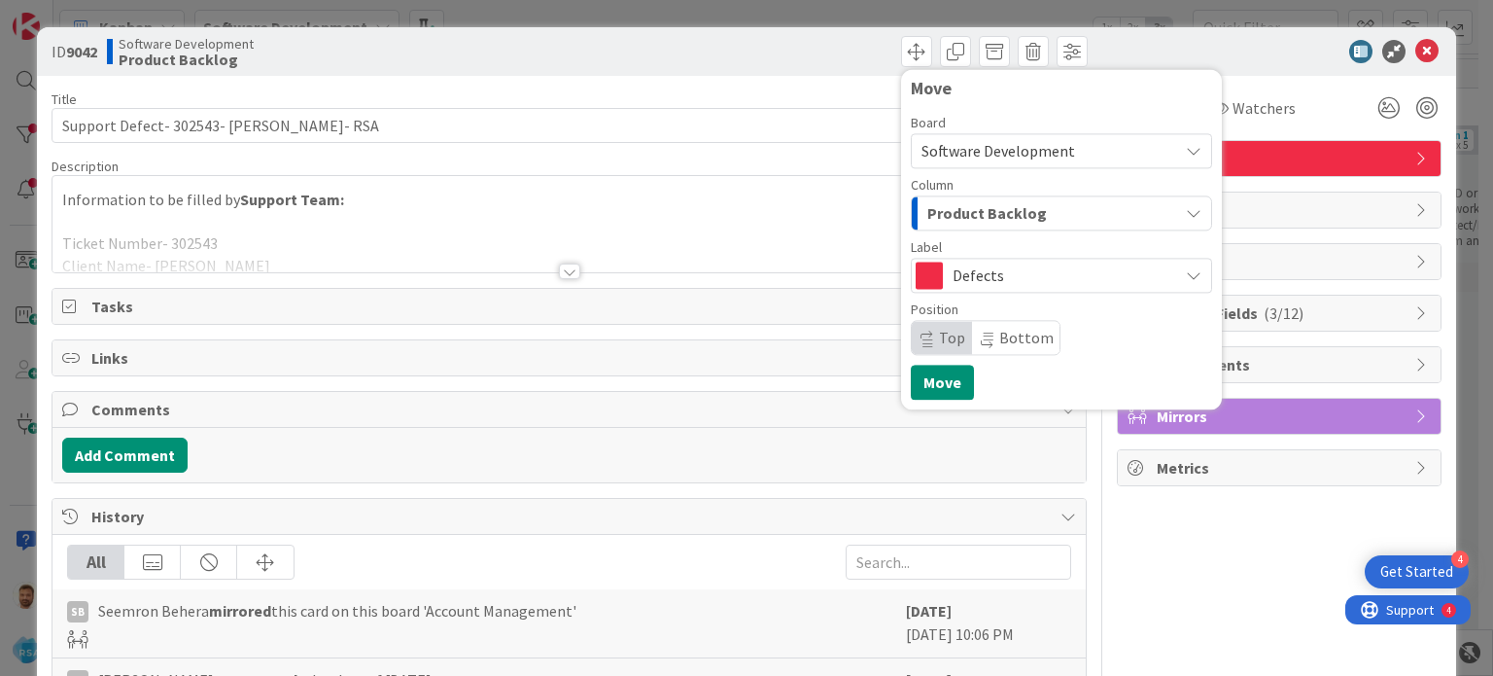
click at [964, 226] on div "Product Backlog" at bounding box center [1051, 212] width 256 height 31
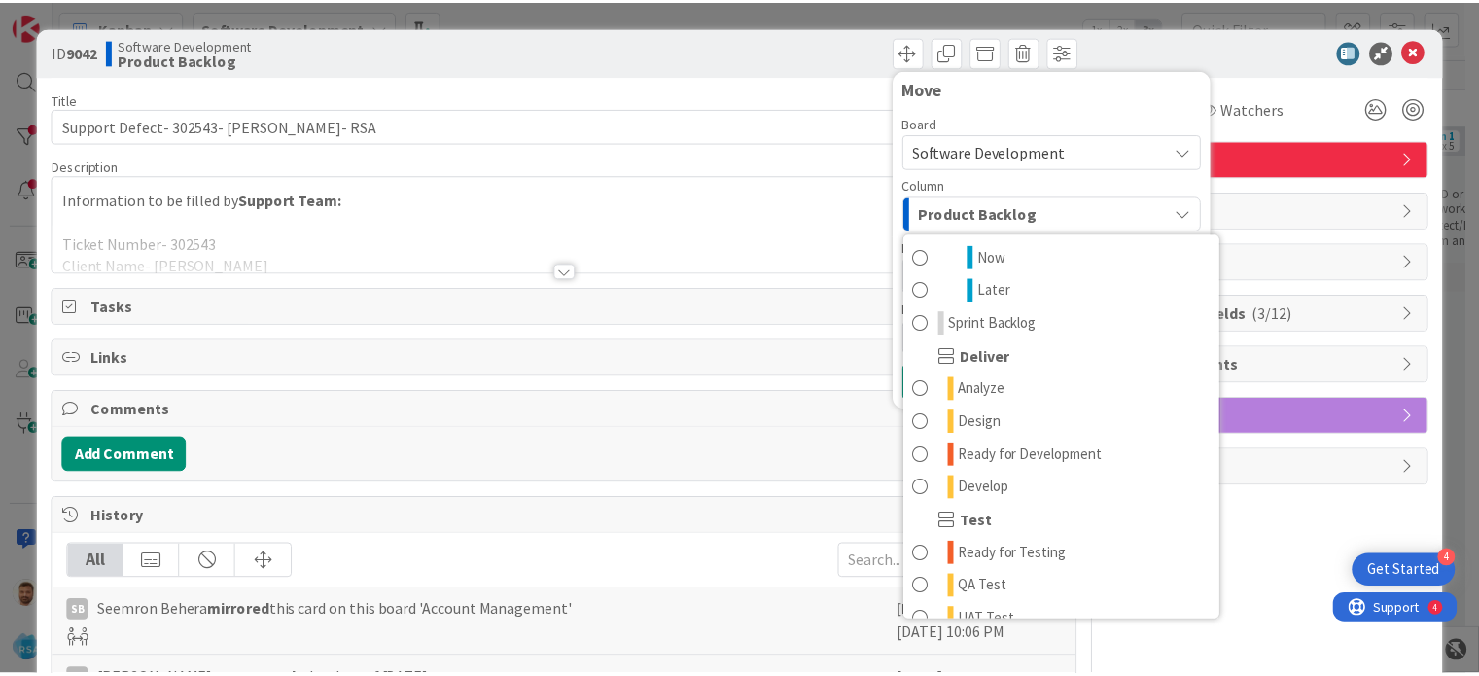
scroll to position [299, 0]
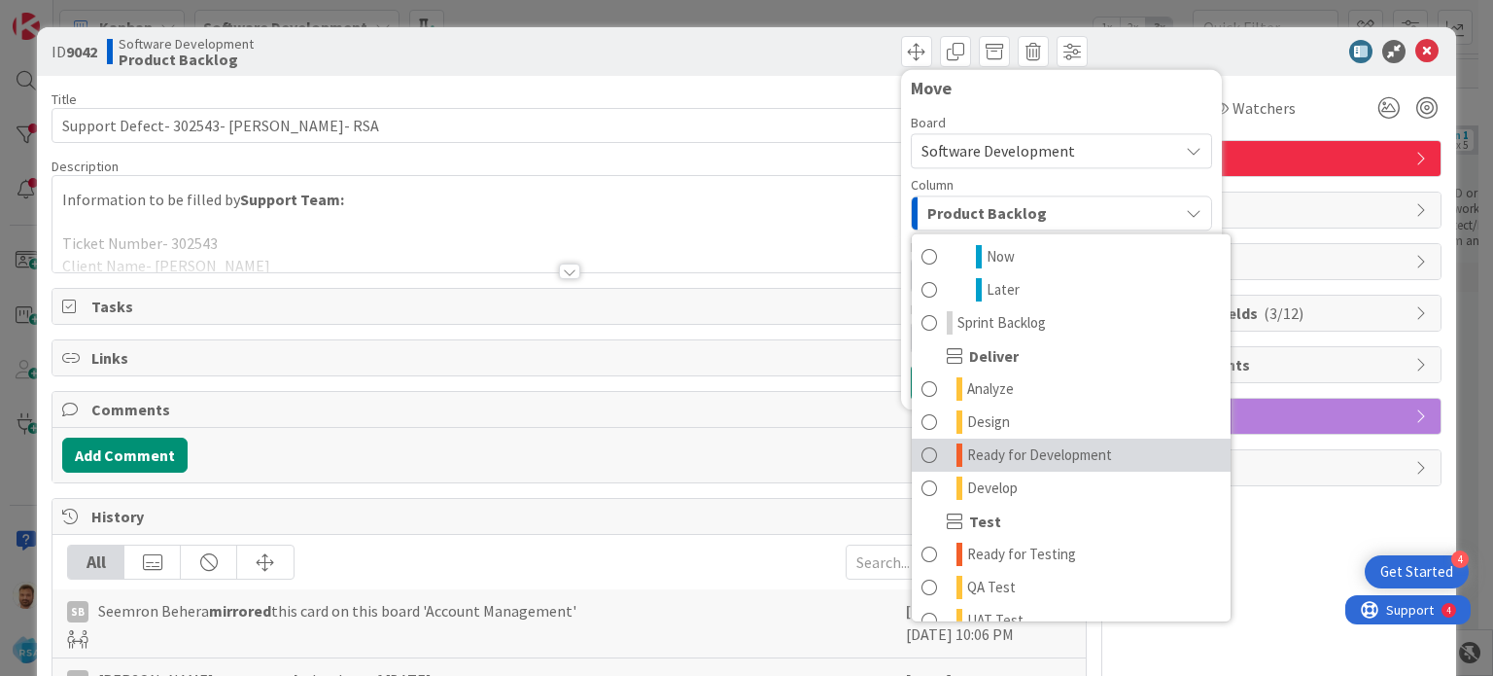
click at [992, 459] on span "Ready for Development" at bounding box center [1039, 454] width 145 height 23
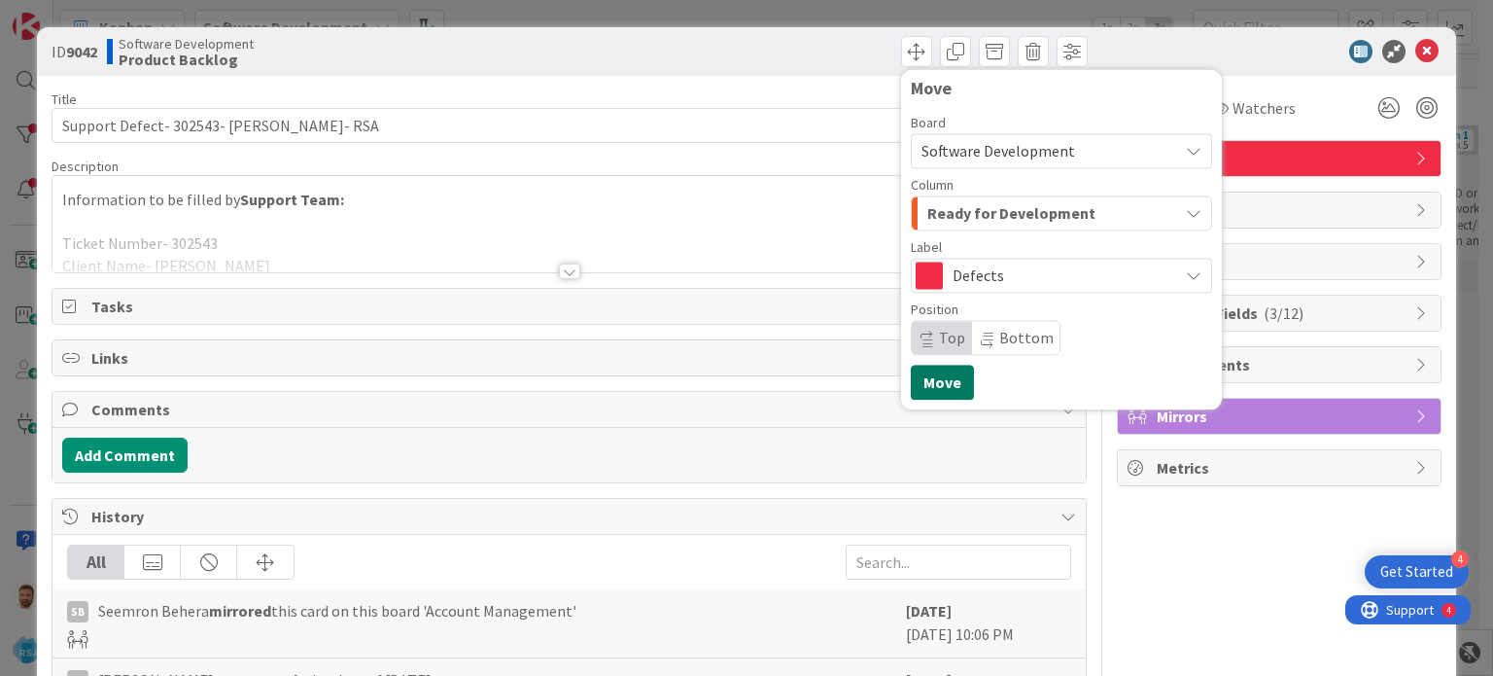
click at [924, 387] on button "Move" at bounding box center [942, 382] width 63 height 35
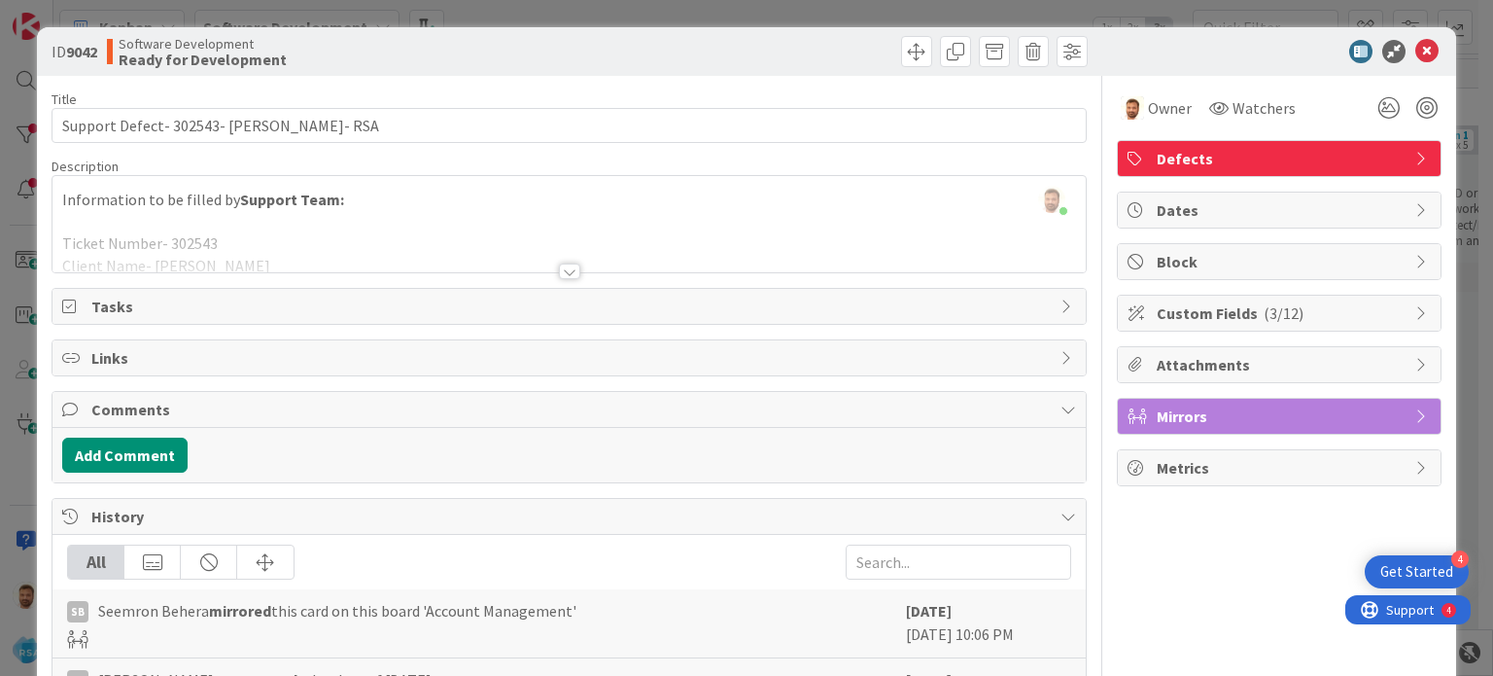
click at [1415, 51] on icon at bounding box center [1426, 51] width 23 height 23
